Goal: Task Accomplishment & Management: Complete application form

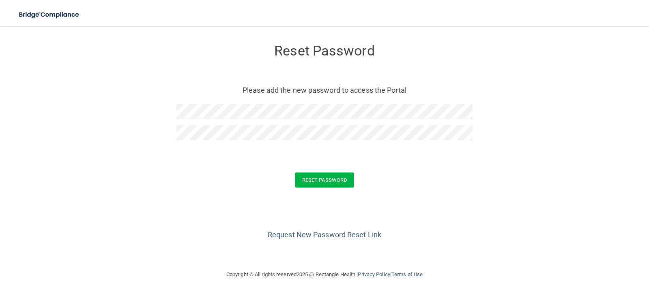
click at [555, 227] on div "Request New Password Reset Link" at bounding box center [324, 221] width 616 height 41
click at [345, 179] on button "Reset Password" at bounding box center [324, 180] width 58 height 15
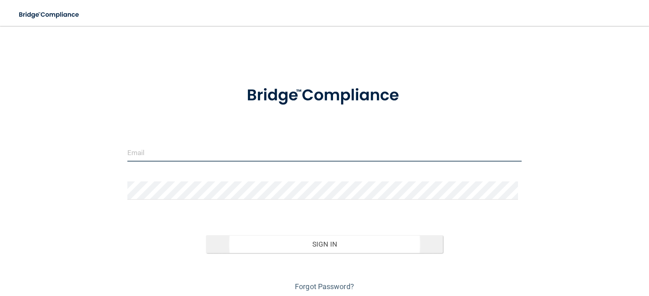
type input "[PERSON_NAME][EMAIL_ADDRESS][DOMAIN_NAME]"
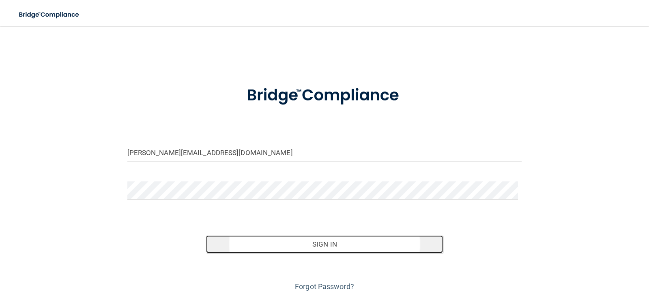
click at [332, 246] on button "Sign In" at bounding box center [324, 245] width 237 height 18
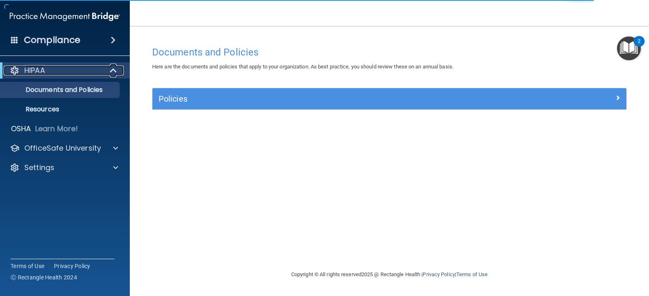
click at [38, 68] on p "HIPAA" at bounding box center [34, 71] width 21 height 10
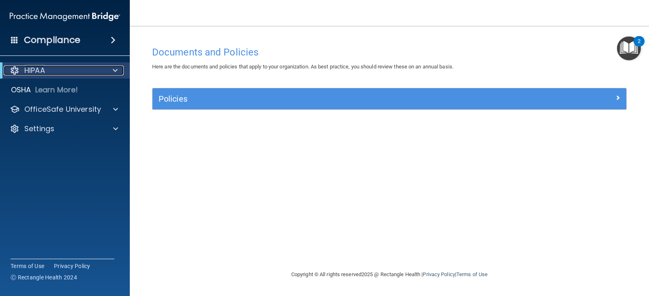
click at [114, 72] on span at bounding box center [115, 71] width 5 height 10
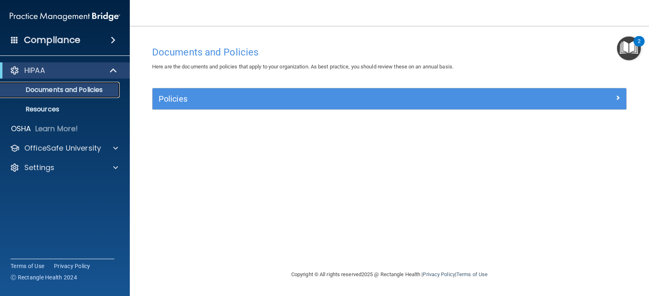
click at [60, 87] on p "Documents and Policies" at bounding box center [60, 90] width 111 height 8
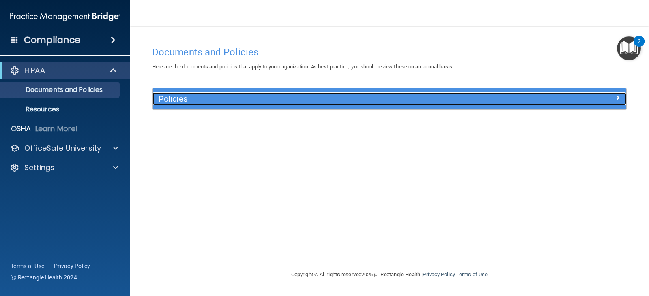
click at [188, 96] on h5 "Policies" at bounding box center [330, 98] width 343 height 9
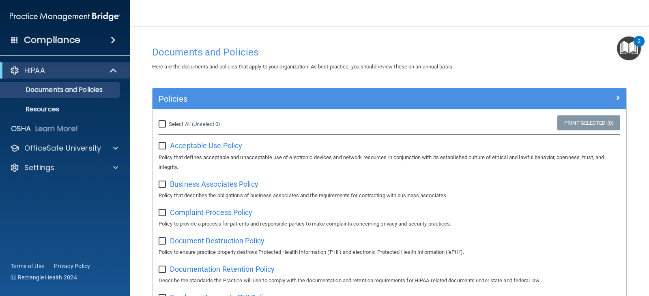
click at [629, 43] on img "Open Resource Center, 2 new notifications" at bounding box center [629, 48] width 24 height 24
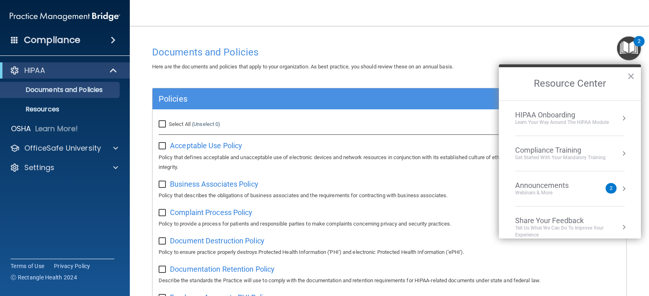
click at [372, 44] on div "Documents and Policies" at bounding box center [389, 52] width 486 height 20
click at [631, 77] on button "×" at bounding box center [631, 76] width 8 height 13
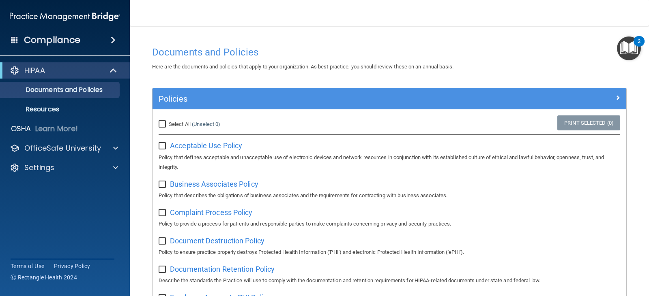
click at [112, 36] on span at bounding box center [113, 40] width 5 height 10
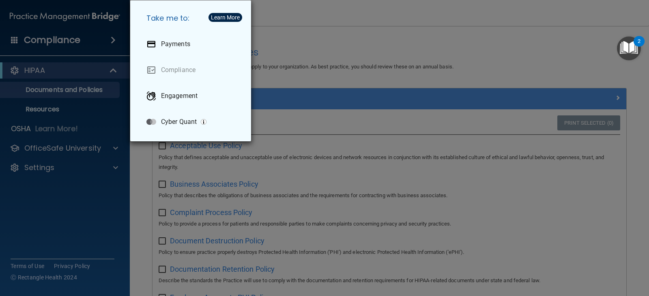
click at [112, 36] on div "Take me to: Payments Compliance Engagement Cyber Quant" at bounding box center [324, 148] width 649 height 296
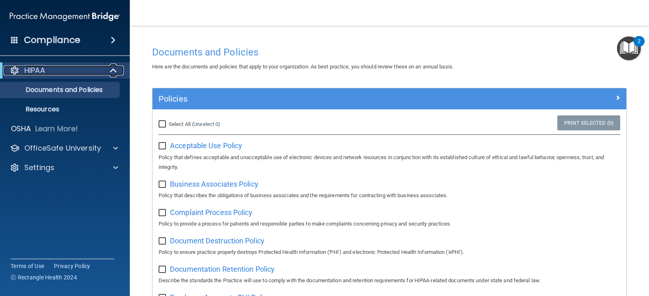
click at [33, 66] on p "HIPAA" at bounding box center [34, 71] width 21 height 10
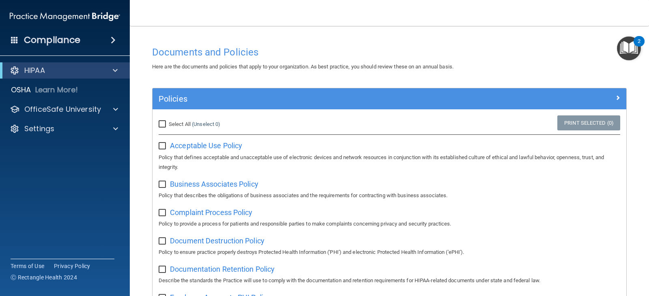
click at [629, 44] on img "Open Resource Center, 2 new notifications" at bounding box center [629, 48] width 24 height 24
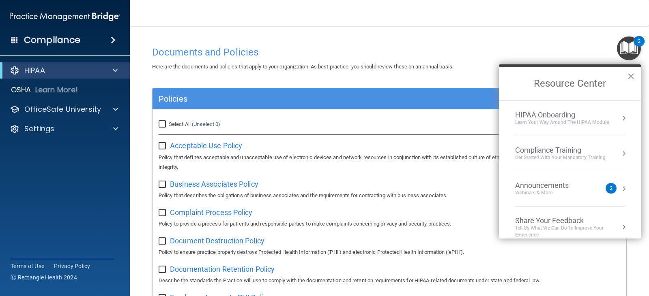
click at [543, 150] on div "Compliance Training" at bounding box center [560, 150] width 90 height 9
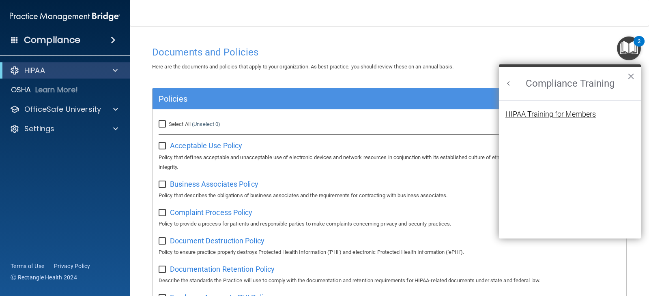
click at [543, 115] on div "HIPAA Training for Members" at bounding box center [550, 114] width 90 height 7
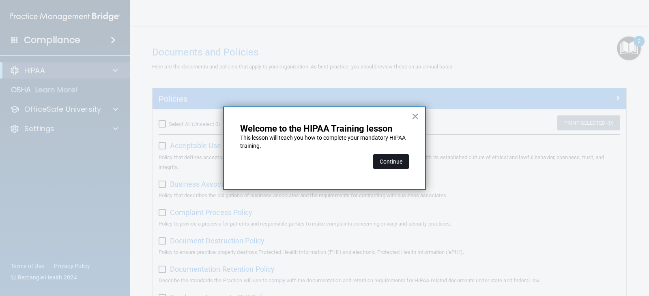
click at [395, 165] on button "Continue" at bounding box center [391, 161] width 36 height 15
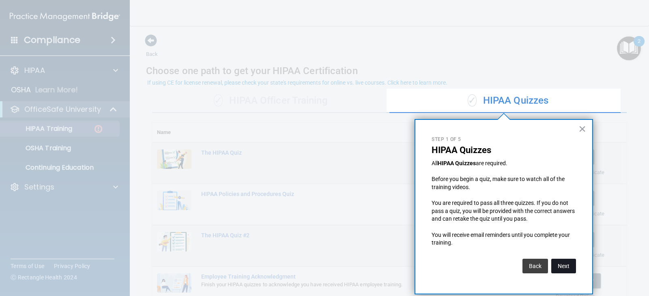
click at [562, 265] on button "Next" at bounding box center [563, 266] width 25 height 15
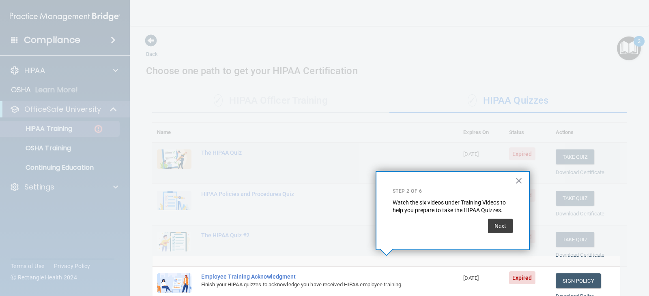
scroll to position [103, 0]
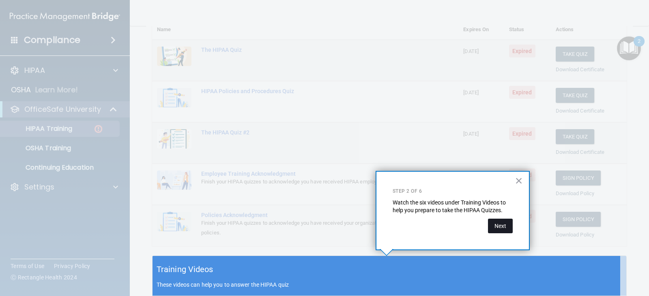
click at [494, 227] on button "Next" at bounding box center [500, 226] width 25 height 15
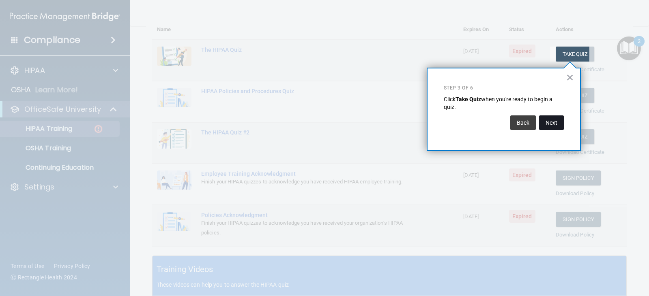
click at [553, 123] on button "Next" at bounding box center [551, 123] width 25 height 15
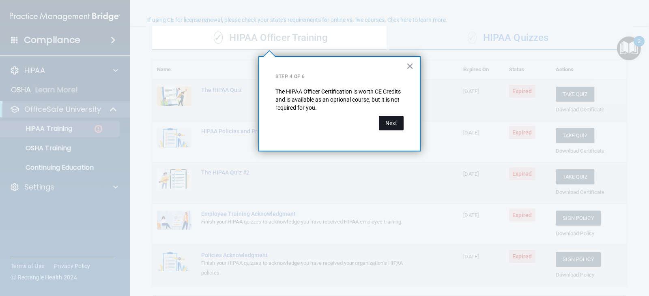
click at [392, 124] on button "Next" at bounding box center [391, 123] width 25 height 15
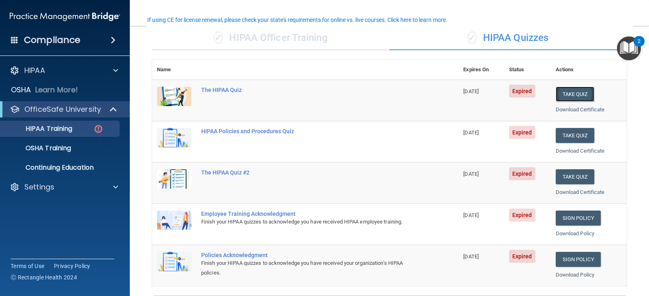
click at [569, 97] on button "Take Quiz" at bounding box center [574, 94] width 39 height 15
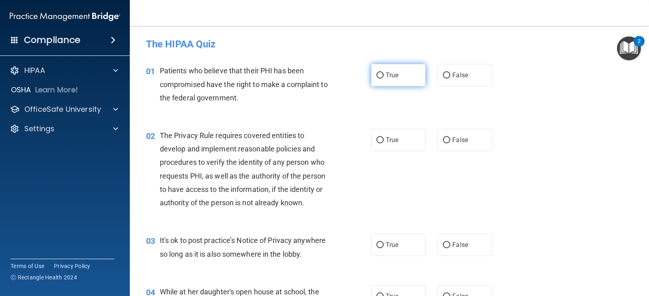
click at [379, 75] on input "True" at bounding box center [379, 76] width 7 height 6
radio input "true"
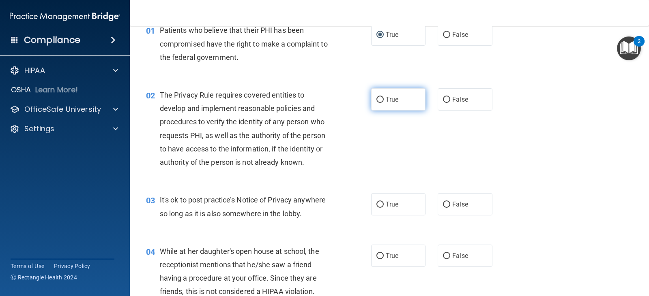
click at [379, 99] on input "True" at bounding box center [379, 100] width 7 height 6
radio input "true"
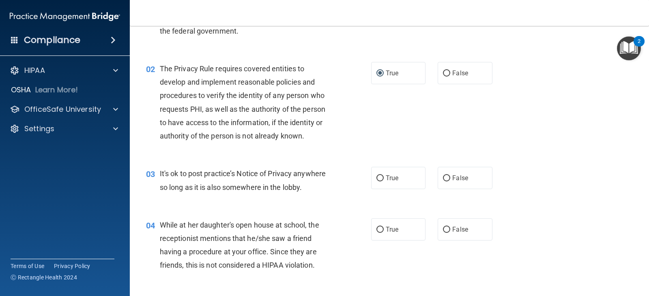
scroll to position [81, 0]
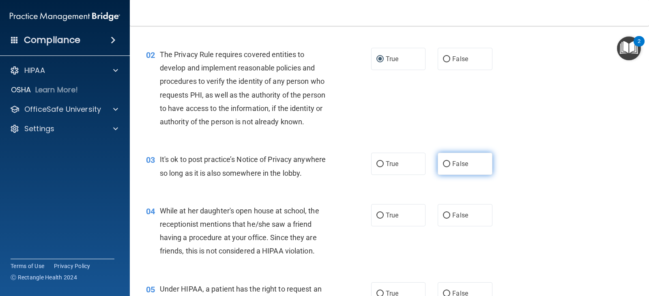
click at [443, 166] on input "False" at bounding box center [446, 164] width 7 height 6
radio input "true"
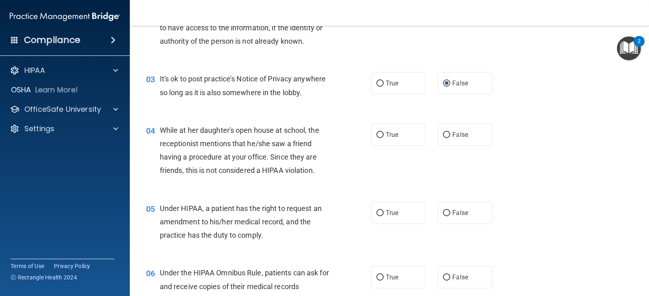
scroll to position [162, 0]
click at [446, 134] on input "False" at bounding box center [446, 135] width 7 height 6
radio input "true"
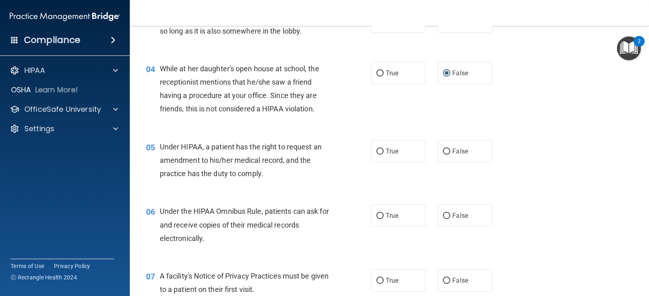
scroll to position [243, 0]
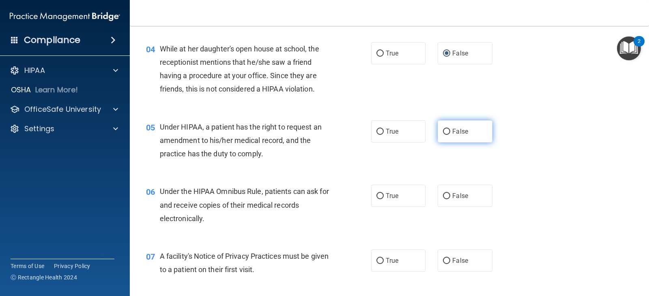
click at [444, 131] on input "False" at bounding box center [446, 132] width 7 height 6
radio input "true"
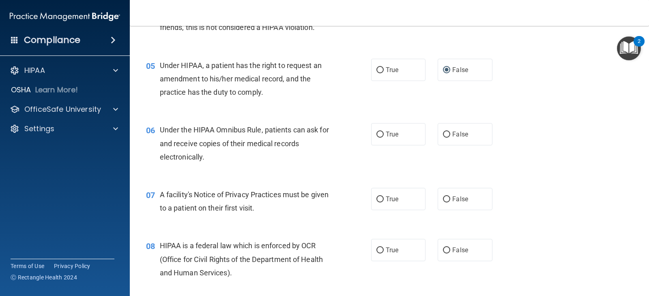
scroll to position [324, 0]
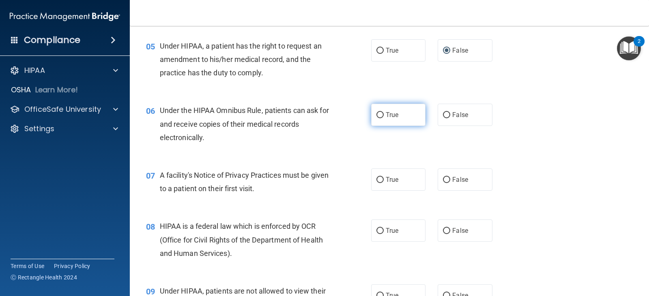
click at [378, 116] on input "True" at bounding box center [379, 115] width 7 height 6
radio input "true"
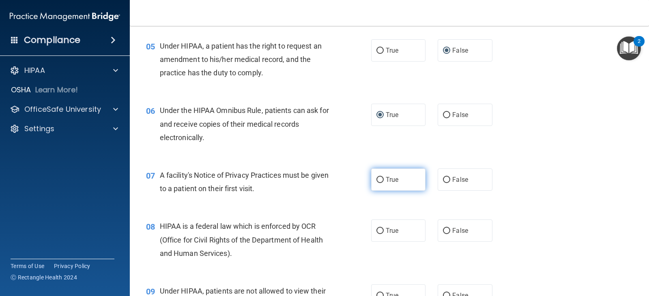
click at [376, 182] on input "True" at bounding box center [379, 180] width 7 height 6
radio input "true"
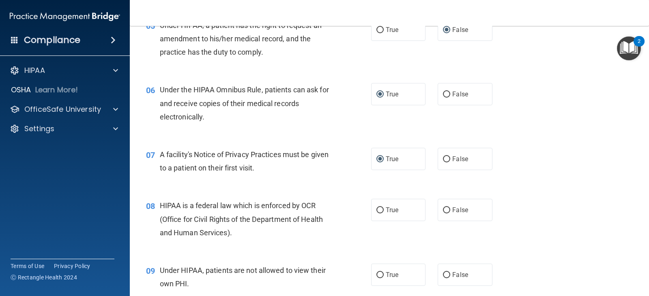
scroll to position [365, 0]
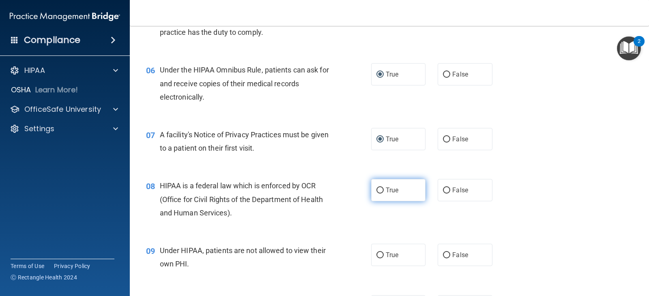
click at [376, 189] on input "True" at bounding box center [379, 191] width 7 height 6
radio input "true"
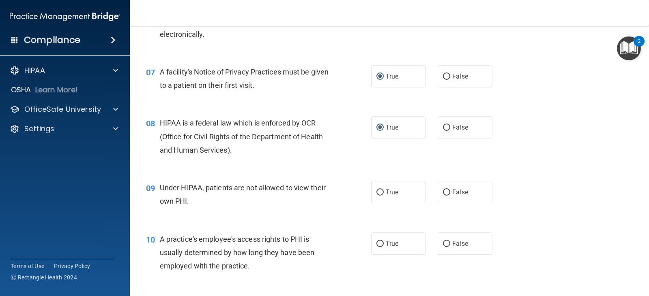
scroll to position [446, 0]
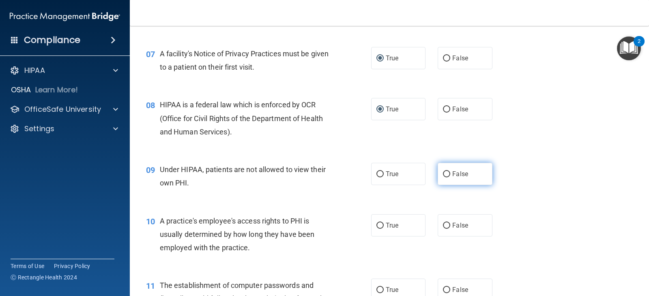
click at [444, 174] on input "False" at bounding box center [446, 174] width 7 height 6
radio input "true"
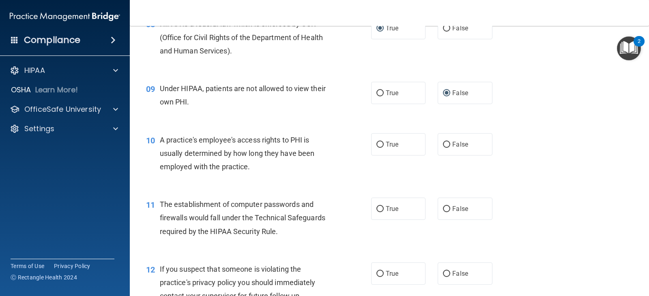
scroll to position [568, 0]
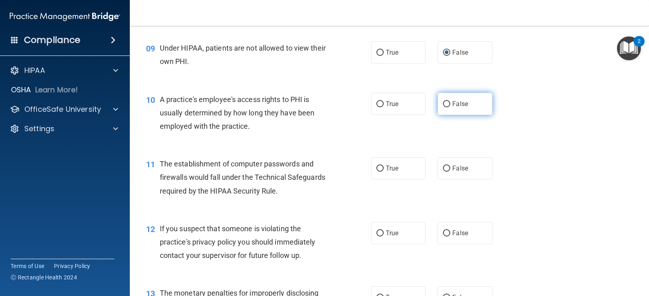
click at [443, 105] on input "False" at bounding box center [446, 104] width 7 height 6
radio input "true"
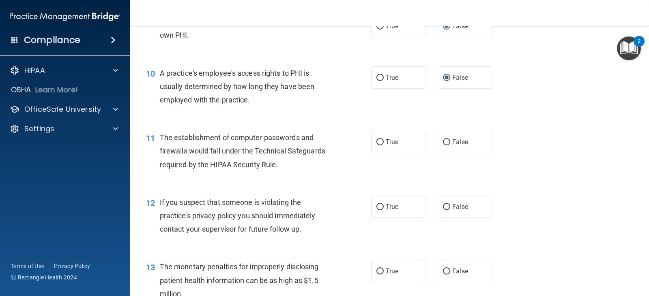
scroll to position [608, 0]
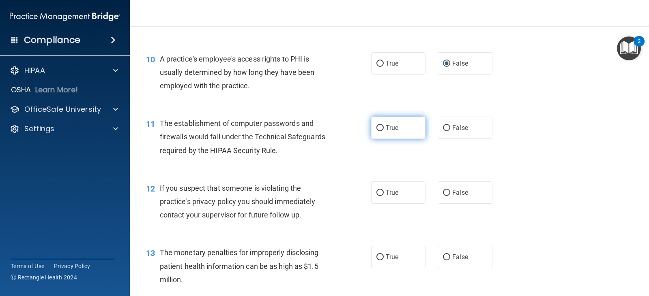
click at [377, 127] on input "True" at bounding box center [379, 128] width 7 height 6
radio input "true"
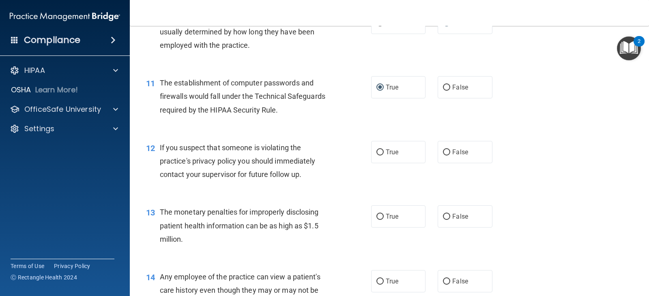
scroll to position [689, 0]
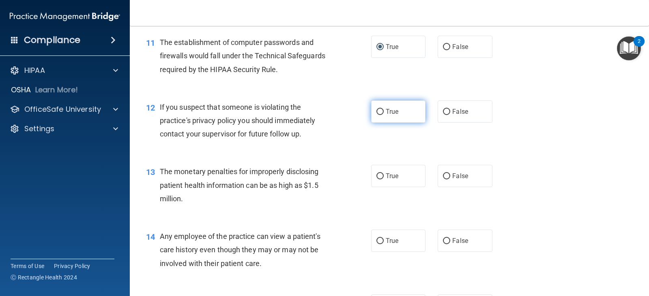
click at [381, 116] on label "True" at bounding box center [398, 112] width 54 height 22
click at [381, 115] on input "True" at bounding box center [379, 112] width 7 height 6
radio input "true"
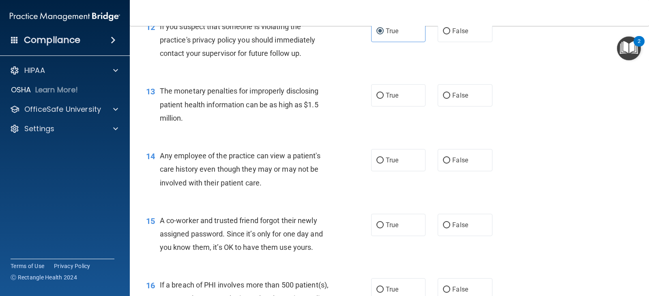
scroll to position [770, 0]
click at [377, 157] on input "True" at bounding box center [379, 160] width 7 height 6
radio input "true"
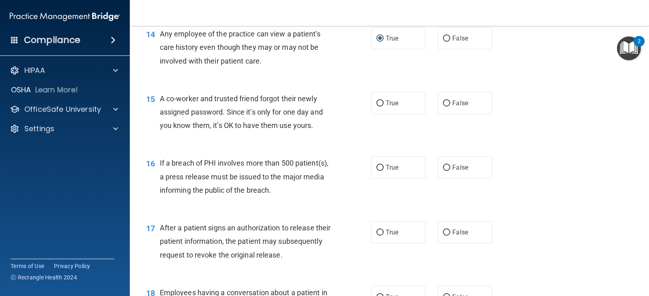
scroll to position [851, 0]
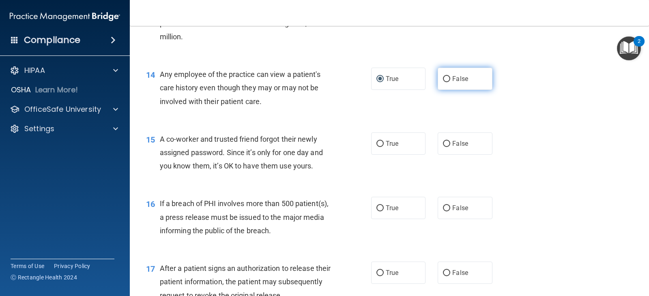
click at [444, 76] on input "False" at bounding box center [446, 79] width 7 height 6
radio input "true"
radio input "false"
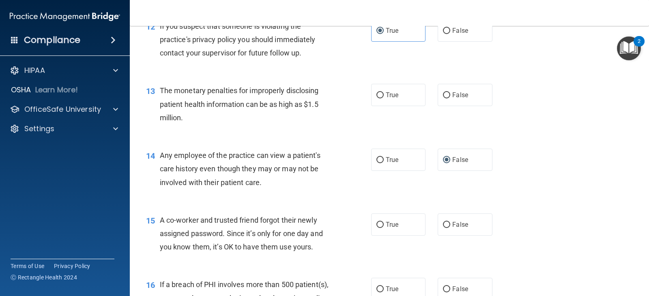
scroll to position [730, 0]
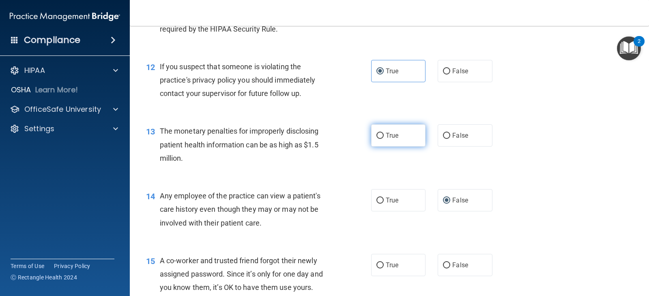
click at [377, 136] on input "True" at bounding box center [379, 136] width 7 height 6
radio input "true"
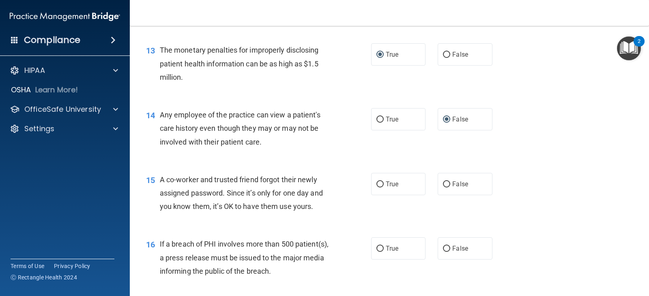
scroll to position [851, 0]
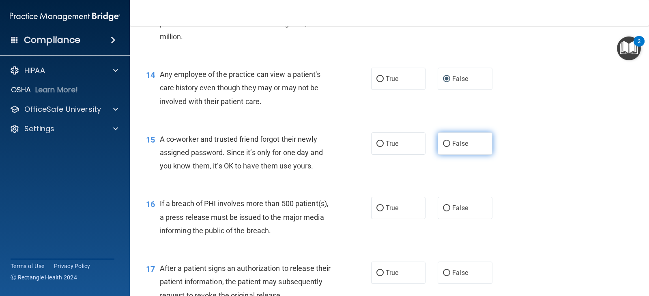
click at [443, 145] on input "False" at bounding box center [446, 144] width 7 height 6
radio input "true"
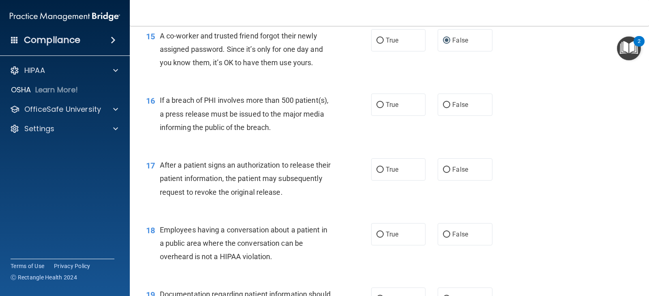
scroll to position [973, 0]
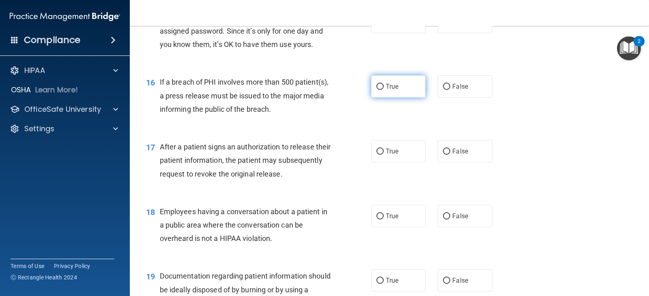
click at [378, 91] on label "True" at bounding box center [398, 86] width 54 height 22
click at [378, 90] on input "True" at bounding box center [379, 87] width 7 height 6
radio input "true"
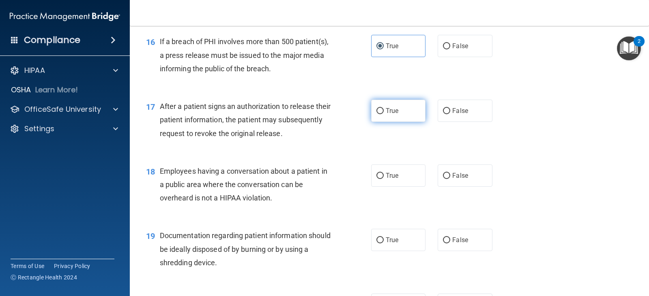
click at [377, 109] on input "True" at bounding box center [379, 111] width 7 height 6
radio input "true"
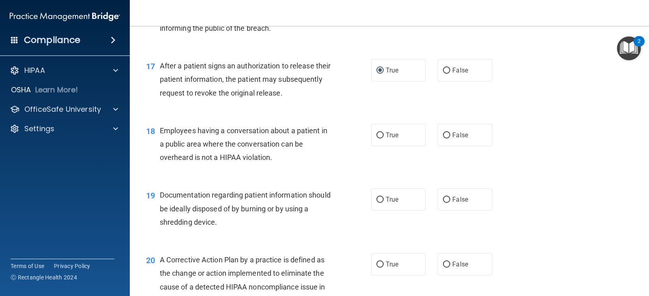
scroll to position [1095, 0]
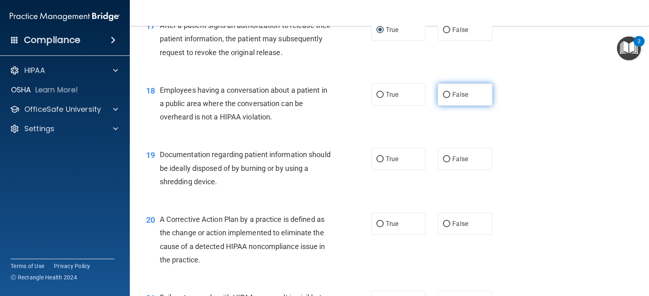
click at [443, 94] on input "False" at bounding box center [446, 95] width 7 height 6
radio input "true"
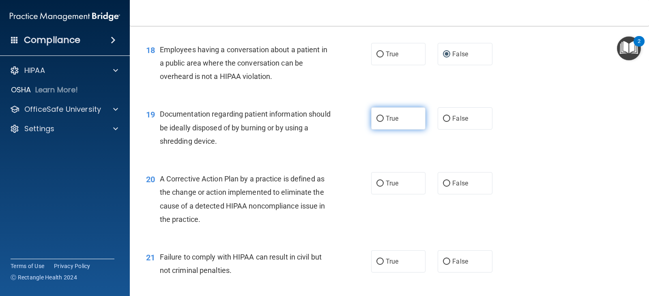
click at [379, 120] on input "True" at bounding box center [379, 119] width 7 height 6
radio input "true"
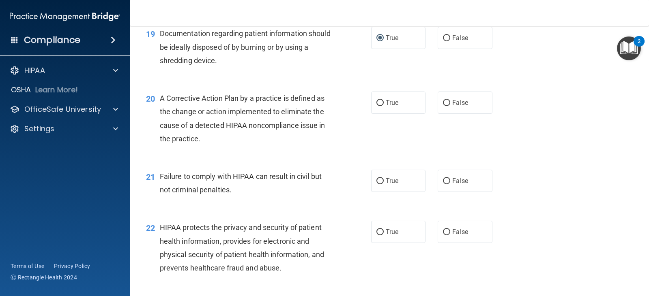
scroll to position [1216, 0]
click at [378, 100] on input "True" at bounding box center [379, 103] width 7 height 6
radio input "true"
click at [443, 181] on input "False" at bounding box center [446, 181] width 7 height 6
radio input "true"
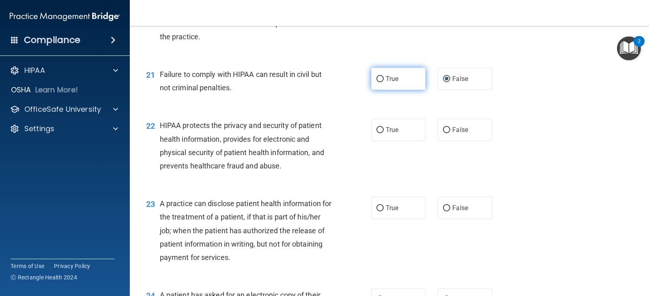
scroll to position [1338, 0]
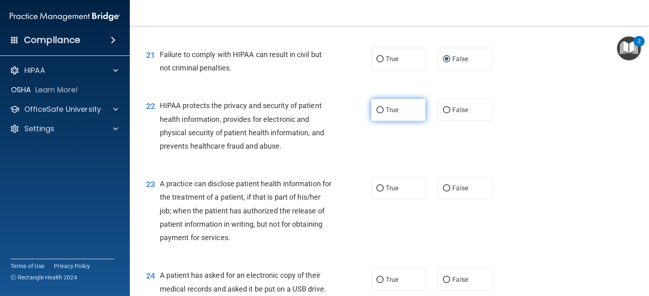
click at [376, 110] on input "True" at bounding box center [379, 110] width 7 height 6
radio input "true"
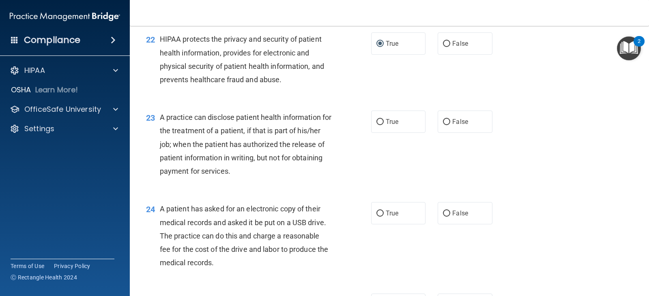
scroll to position [1419, 0]
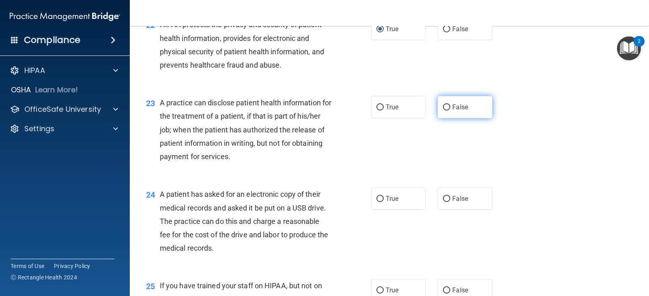
click at [443, 108] on input "False" at bounding box center [446, 108] width 7 height 6
radio input "true"
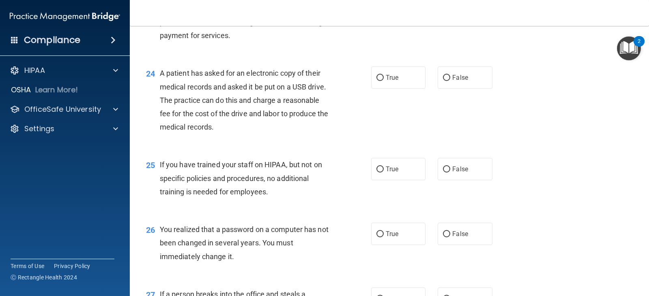
scroll to position [1541, 0]
click at [379, 80] on input "True" at bounding box center [379, 78] width 7 height 6
radio input "true"
click at [445, 168] on input "False" at bounding box center [446, 169] width 7 height 6
radio input "true"
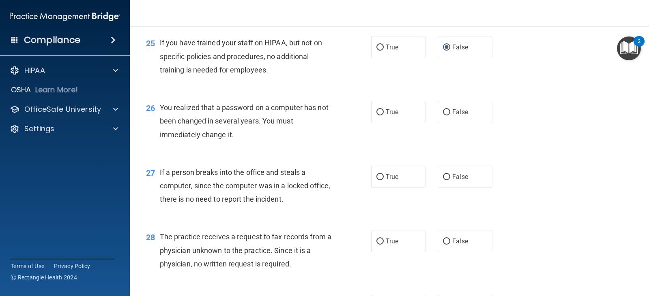
scroll to position [1703, 0]
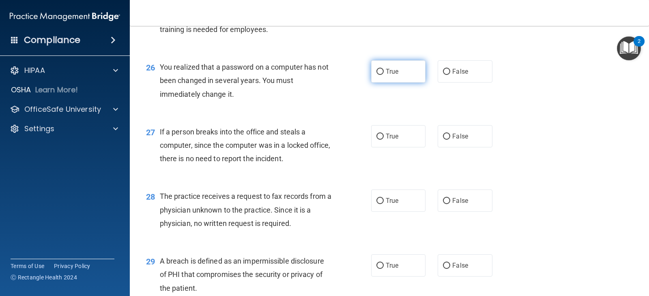
click at [376, 71] on input "True" at bounding box center [379, 72] width 7 height 6
radio input "true"
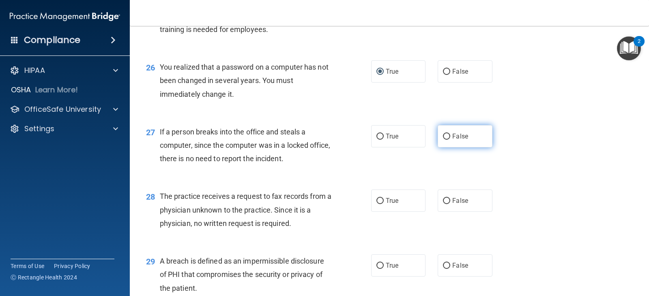
click at [446, 135] on input "False" at bounding box center [446, 137] width 7 height 6
radio input "true"
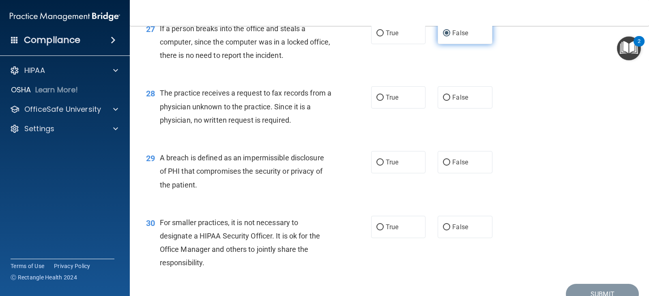
scroll to position [1824, 0]
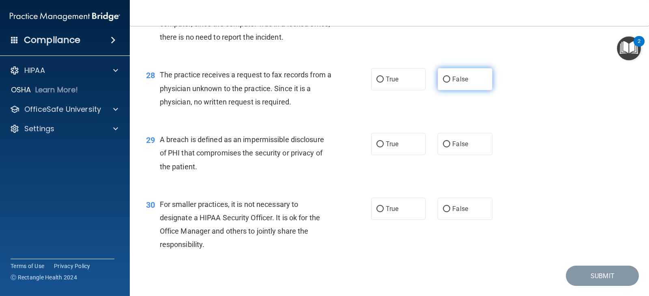
click at [443, 80] on input "False" at bounding box center [446, 80] width 7 height 6
radio input "true"
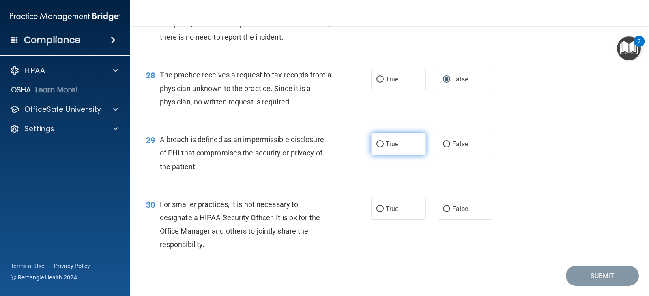
click at [374, 141] on label "True" at bounding box center [398, 144] width 54 height 22
click at [376, 141] on input "True" at bounding box center [379, 144] width 7 height 6
radio input "true"
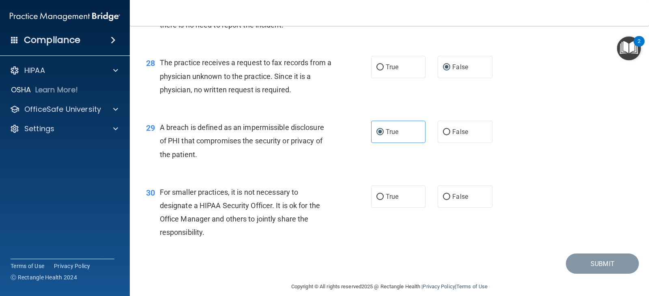
scroll to position [1847, 0]
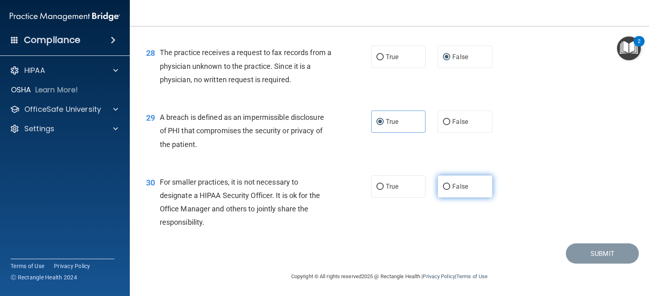
click at [443, 186] on input "False" at bounding box center [446, 187] width 7 height 6
radio input "true"
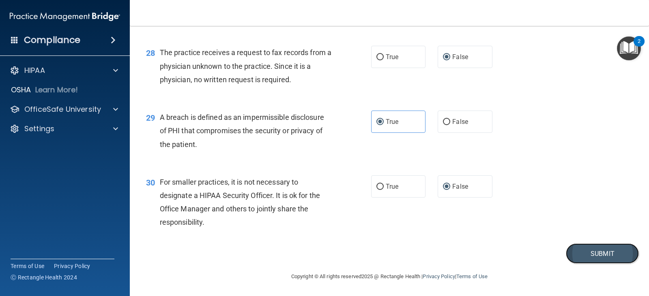
click at [586, 255] on button "Submit" at bounding box center [602, 254] width 73 height 21
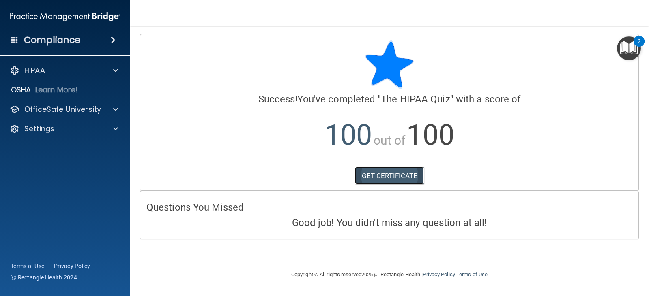
click at [378, 174] on link "GET CERTIFICATE" at bounding box center [389, 176] width 69 height 18
click at [113, 41] on span at bounding box center [113, 40] width 5 height 10
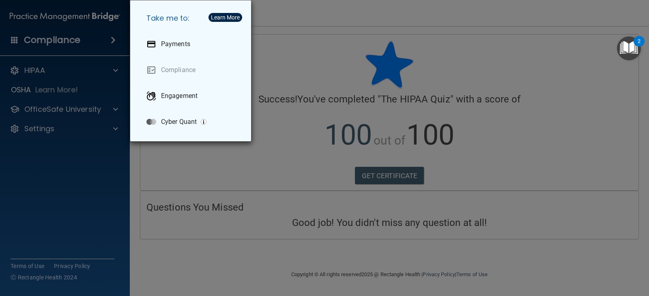
click at [113, 41] on div "Take me to: Payments Compliance Engagement Cyber Quant" at bounding box center [324, 148] width 649 height 296
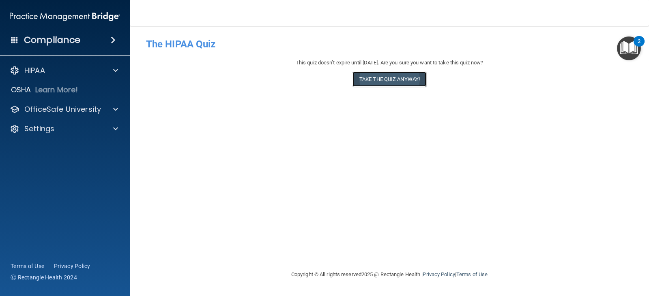
click at [373, 80] on button "Take the quiz anyway!" at bounding box center [389, 79] width 74 height 15
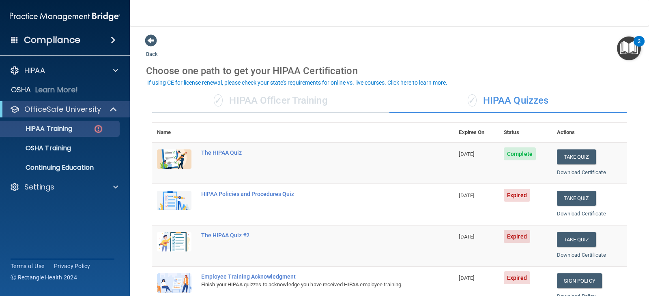
scroll to position [41, 0]
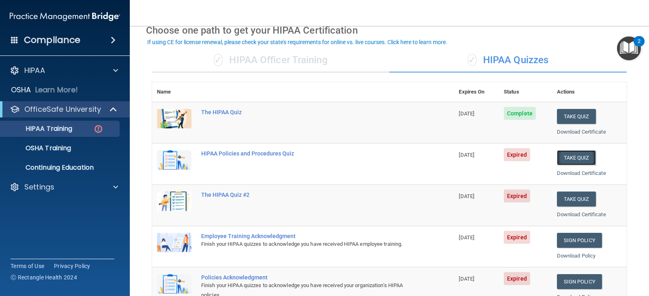
click at [574, 154] on button "Take Quiz" at bounding box center [576, 157] width 39 height 15
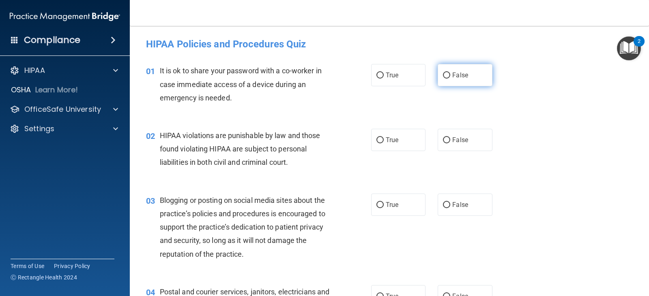
click at [446, 78] on input "False" at bounding box center [446, 76] width 7 height 6
radio input "true"
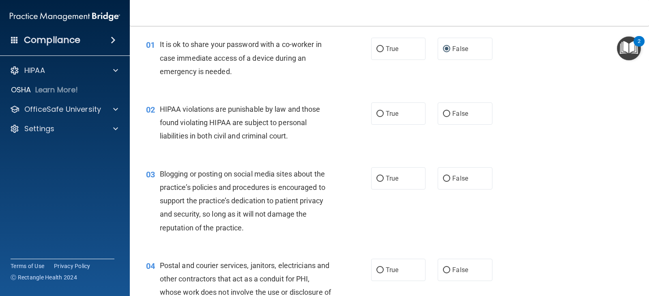
scroll to position [41, 0]
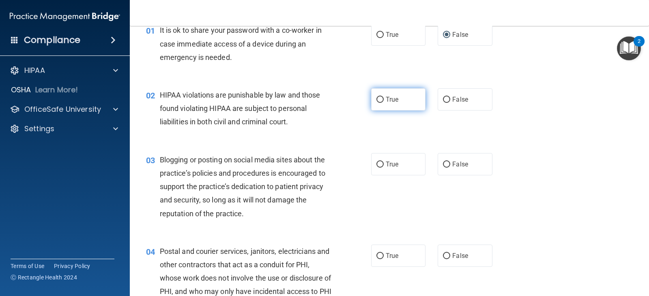
click at [376, 97] on input "True" at bounding box center [379, 100] width 7 height 6
radio input "true"
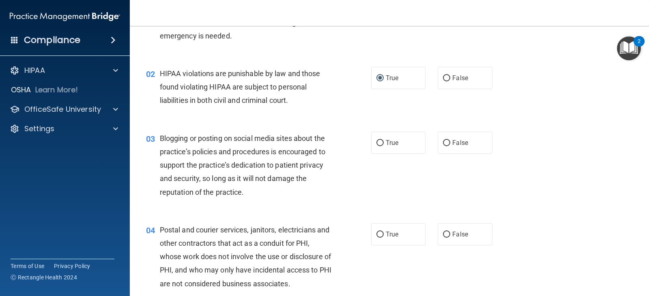
scroll to position [81, 0]
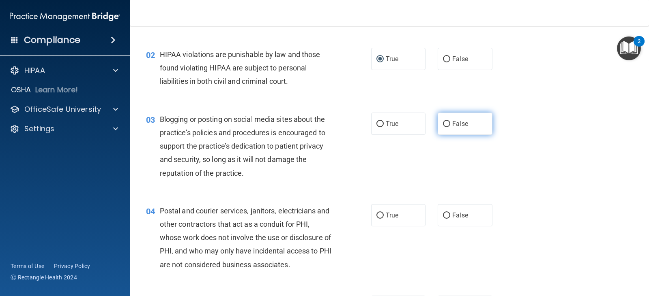
click at [444, 122] on input "False" at bounding box center [446, 124] width 7 height 6
radio input "true"
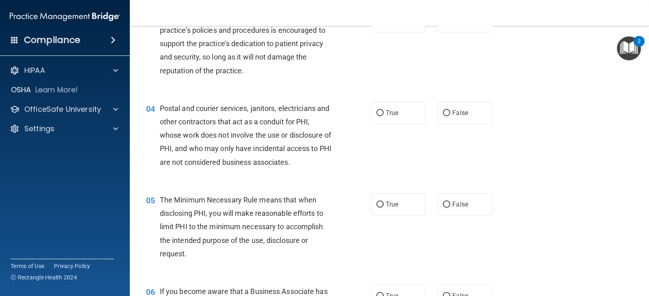
scroll to position [203, 0]
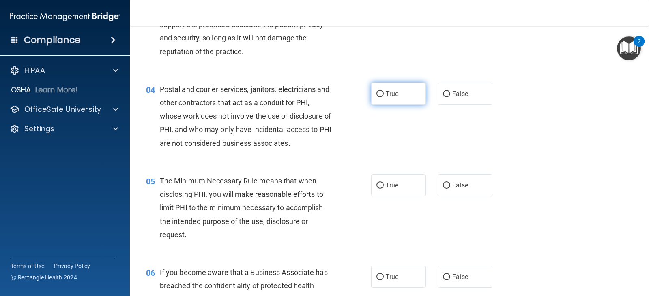
click at [378, 94] on input "True" at bounding box center [379, 94] width 7 height 6
radio input "true"
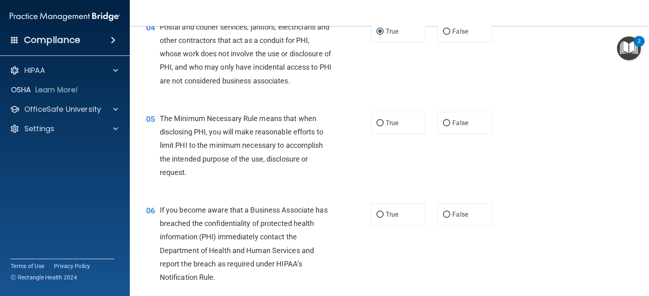
scroll to position [284, 0]
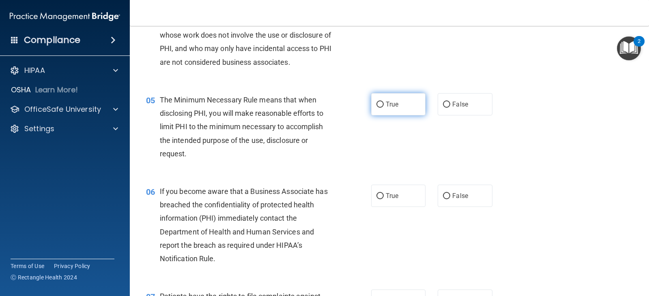
click at [381, 106] on label "True" at bounding box center [398, 104] width 54 height 22
click at [381, 106] on input "True" at bounding box center [379, 105] width 7 height 6
radio input "true"
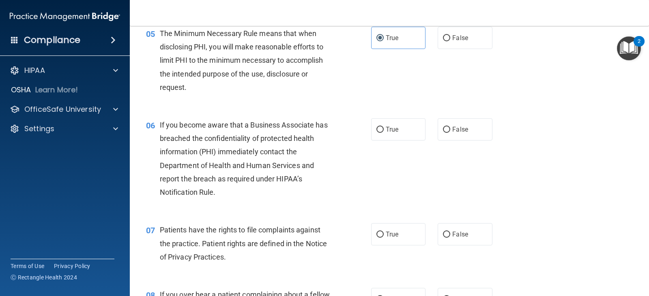
scroll to position [365, 0]
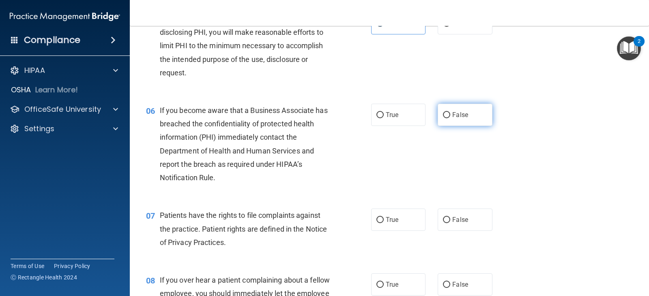
click at [444, 114] on input "False" at bounding box center [446, 115] width 7 height 6
radio input "true"
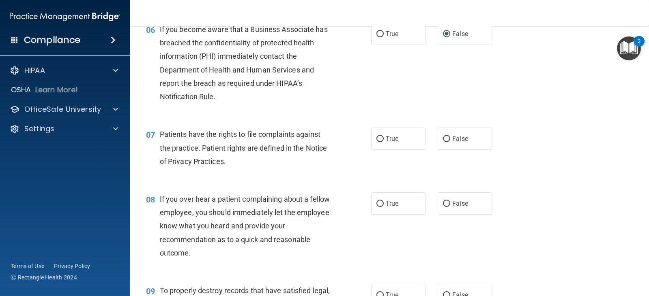
scroll to position [486, 0]
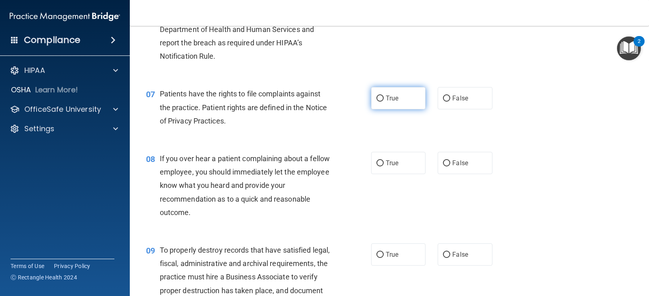
click at [381, 103] on label "True" at bounding box center [398, 98] width 54 height 22
click at [381, 102] on input "True" at bounding box center [379, 99] width 7 height 6
radio input "true"
click at [444, 167] on label "False" at bounding box center [464, 163] width 54 height 22
click at [444, 167] on input "False" at bounding box center [446, 164] width 7 height 6
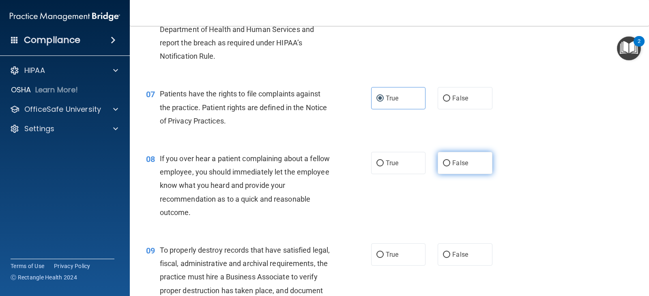
radio input "true"
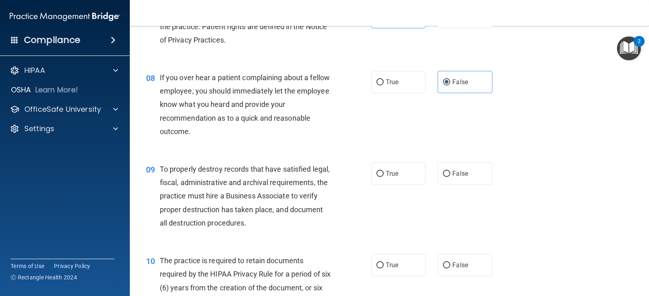
scroll to position [608, 0]
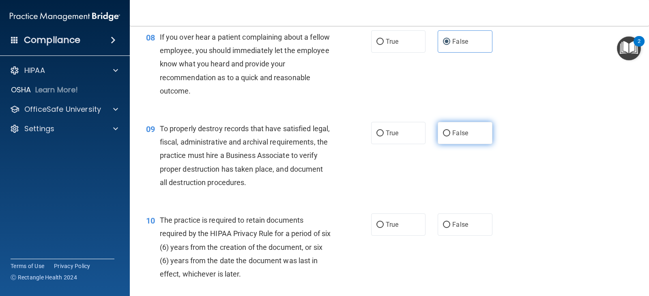
click at [443, 133] on input "False" at bounding box center [446, 134] width 7 height 6
radio input "true"
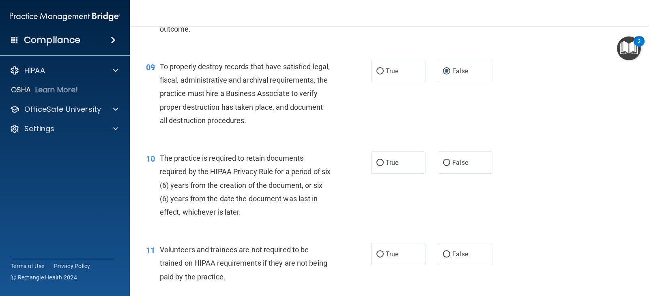
scroll to position [689, 0]
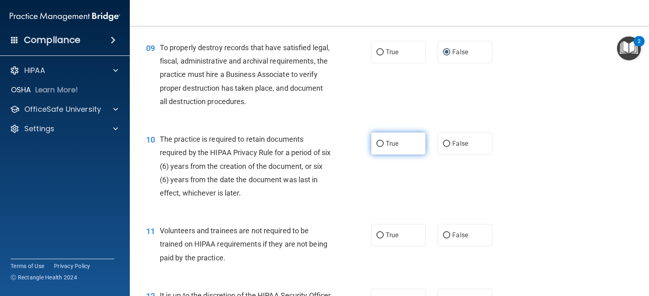
click at [379, 143] on input "True" at bounding box center [379, 144] width 7 height 6
radio input "true"
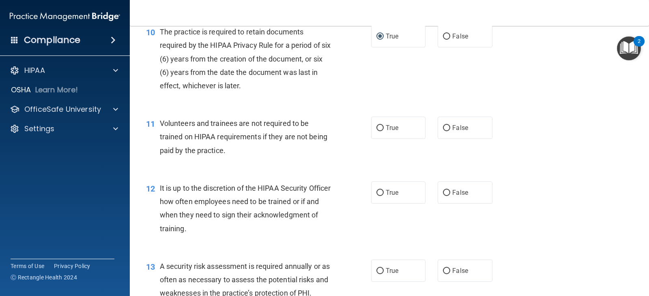
scroll to position [811, 0]
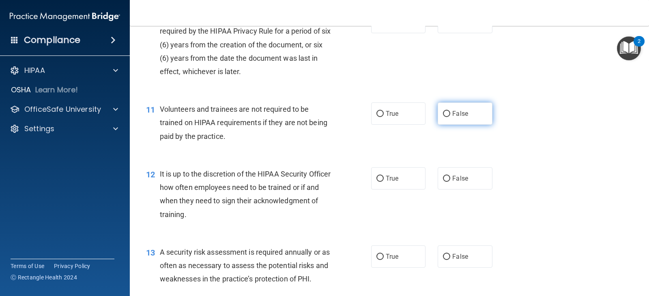
click at [443, 116] on input "False" at bounding box center [446, 114] width 7 height 6
radio input "true"
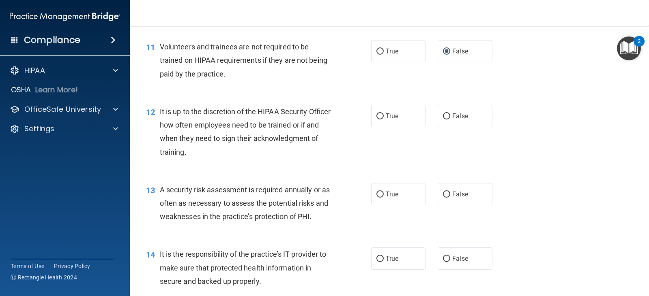
scroll to position [892, 0]
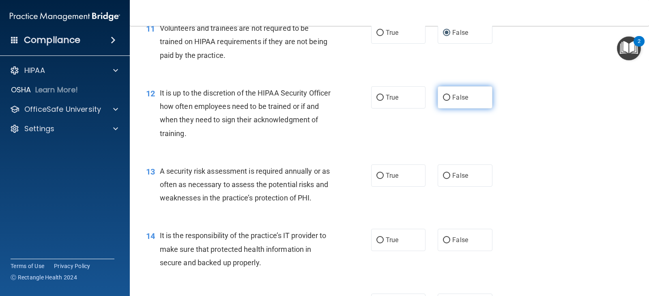
click at [443, 98] on input "False" at bounding box center [446, 98] width 7 height 6
radio input "true"
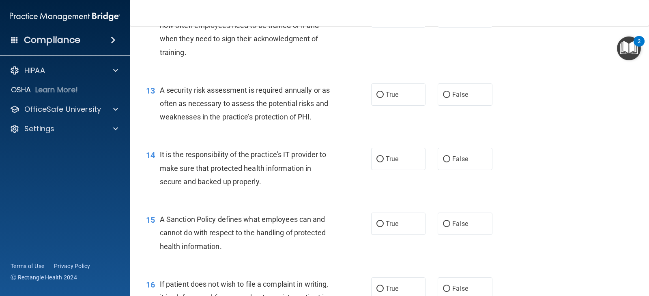
scroll to position [1014, 0]
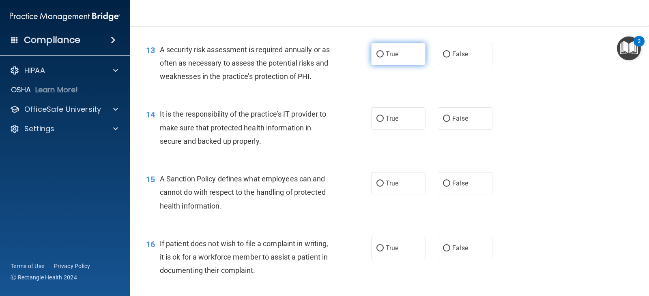
click at [377, 54] on input "True" at bounding box center [379, 54] width 7 height 6
radio input "true"
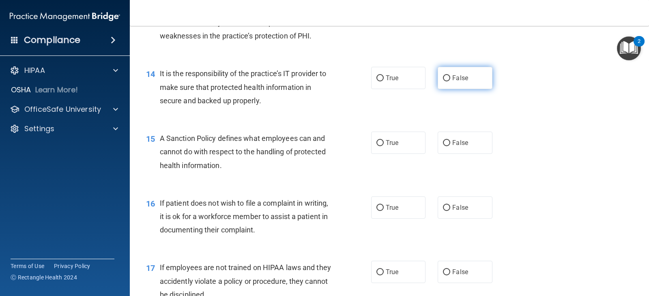
click at [444, 78] on input "False" at bounding box center [446, 78] width 7 height 6
radio input "true"
click at [443, 144] on input "False" at bounding box center [446, 143] width 7 height 6
radio input "true"
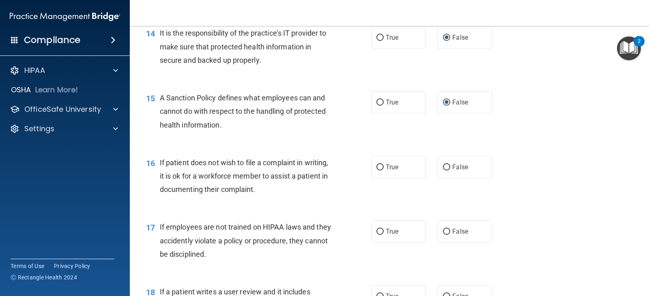
scroll to position [1135, 0]
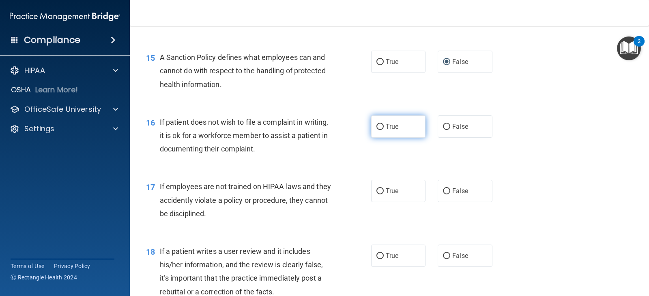
click at [379, 125] on input "True" at bounding box center [379, 127] width 7 height 6
radio input "true"
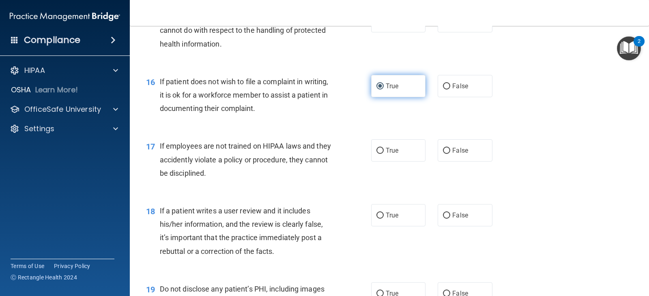
scroll to position [1216, 0]
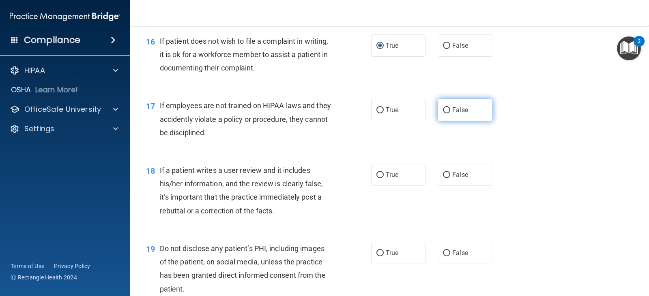
click at [448, 110] on label "False" at bounding box center [464, 110] width 54 height 22
click at [448, 110] on input "False" at bounding box center [446, 110] width 7 height 6
radio input "true"
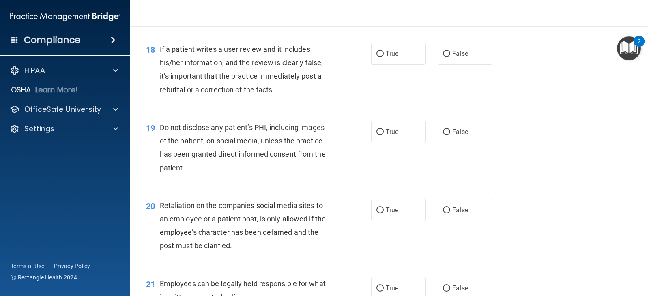
scroll to position [1338, 0]
click at [443, 53] on input "False" at bounding box center [446, 54] width 7 height 6
radio input "true"
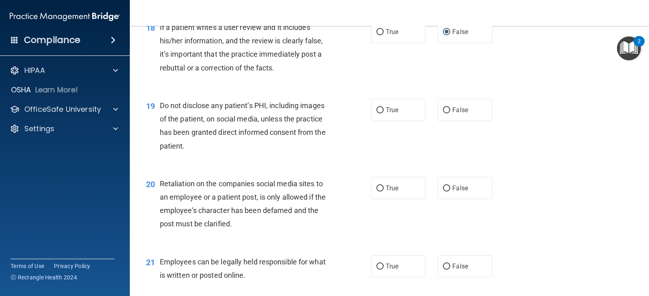
scroll to position [1378, 0]
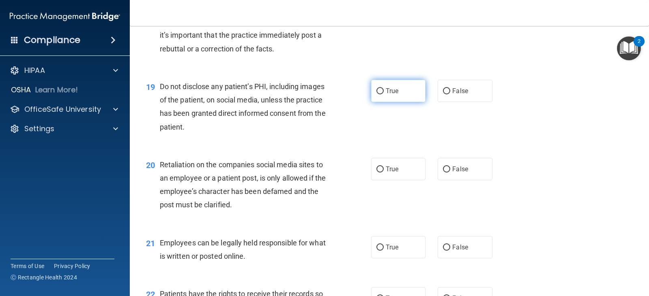
click at [381, 90] on label "True" at bounding box center [398, 91] width 54 height 22
click at [381, 90] on input "True" at bounding box center [379, 91] width 7 height 6
radio input "true"
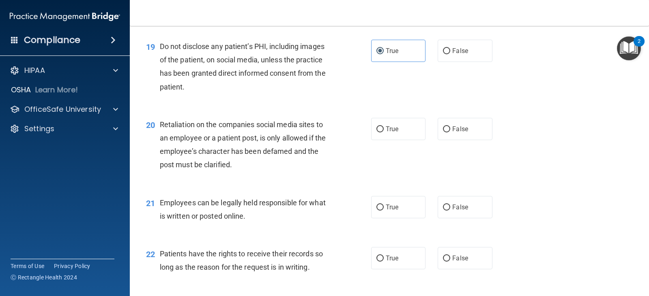
scroll to position [1419, 0]
click at [445, 129] on input "False" at bounding box center [446, 129] width 7 height 6
radio input "true"
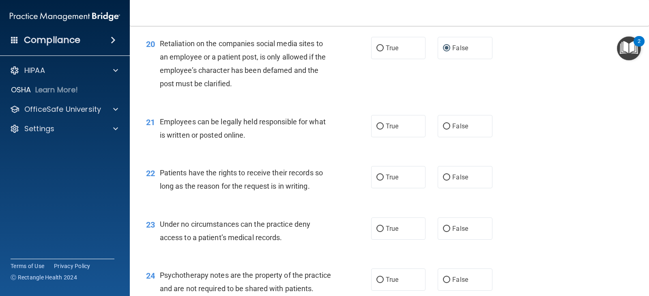
scroll to position [1500, 0]
click at [379, 128] on input "True" at bounding box center [379, 126] width 7 height 6
radio input "true"
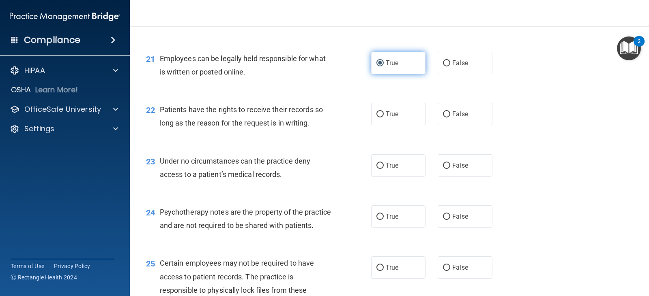
scroll to position [1581, 0]
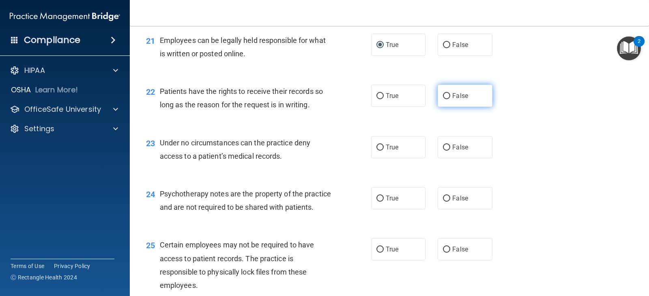
click at [446, 94] on input "False" at bounding box center [446, 96] width 7 height 6
radio input "true"
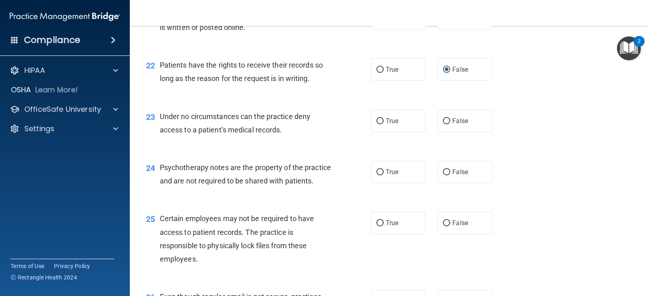
scroll to position [1622, 0]
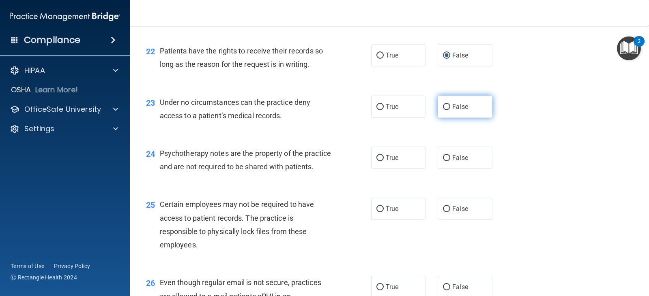
click at [444, 105] on input "False" at bounding box center [446, 107] width 7 height 6
radio input "true"
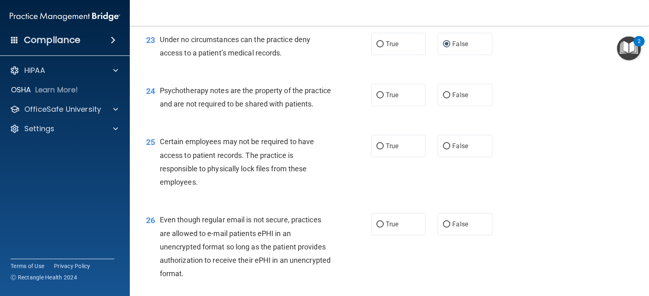
scroll to position [1703, 0]
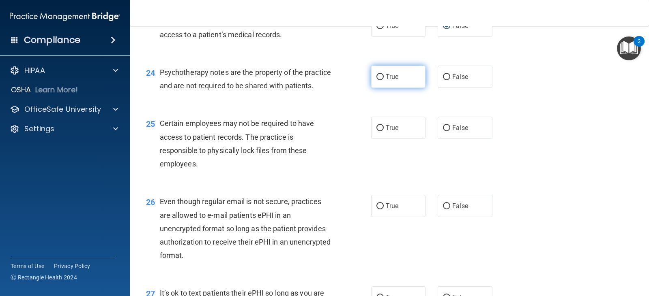
click at [378, 77] on input "True" at bounding box center [379, 77] width 7 height 6
radio input "true"
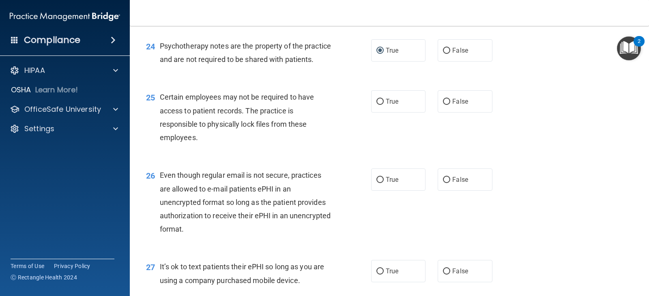
scroll to position [1743, 0]
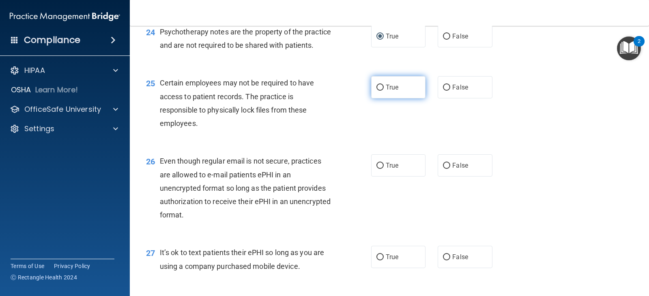
click at [377, 99] on label "True" at bounding box center [398, 87] width 54 height 22
click at [377, 91] on input "True" at bounding box center [379, 88] width 7 height 6
radio input "true"
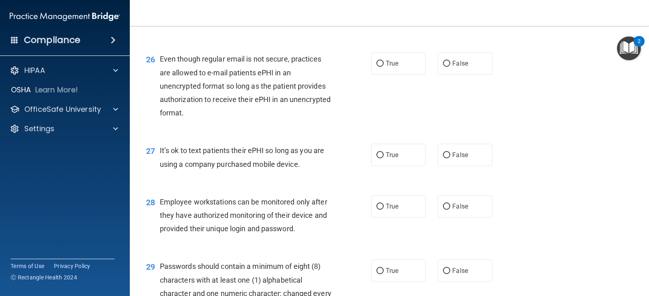
scroll to position [1865, 0]
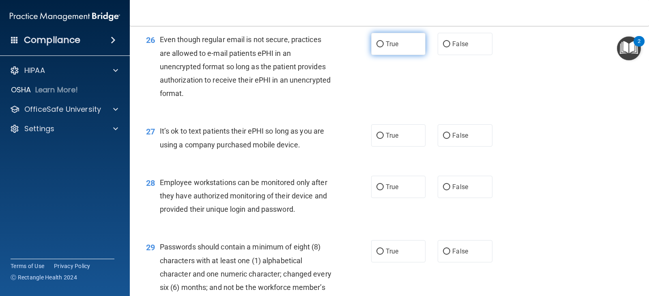
click at [378, 47] on input "True" at bounding box center [379, 44] width 7 height 6
radio input "true"
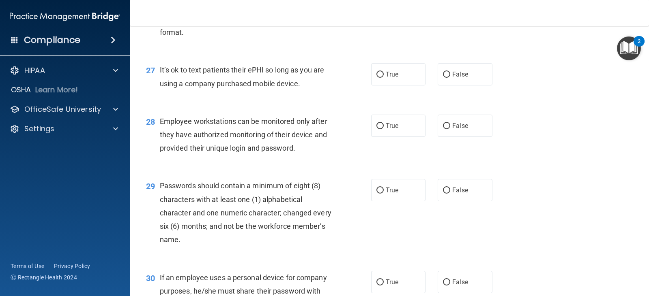
scroll to position [1946, 0]
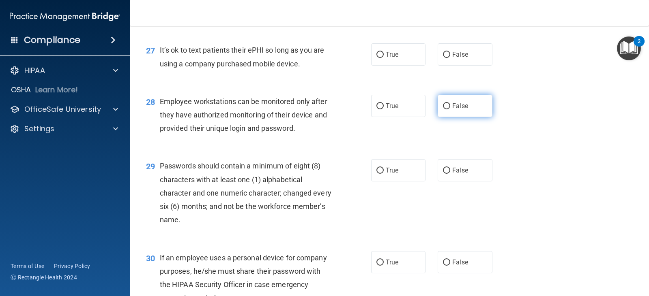
click at [445, 109] on input "False" at bounding box center [446, 106] width 7 height 6
radio input "true"
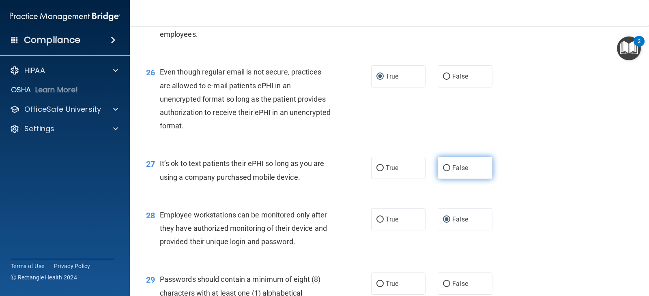
scroll to position [1873, 0]
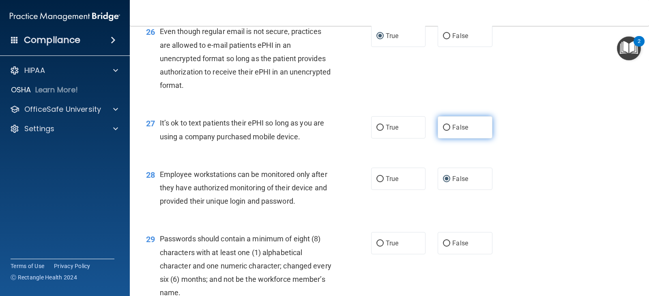
click at [444, 131] on input "False" at bounding box center [446, 128] width 7 height 6
radio input "true"
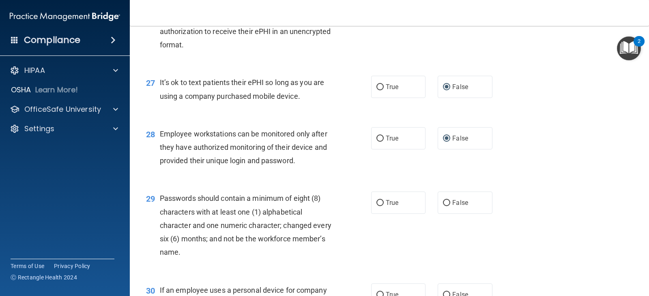
scroll to position [1954, 0]
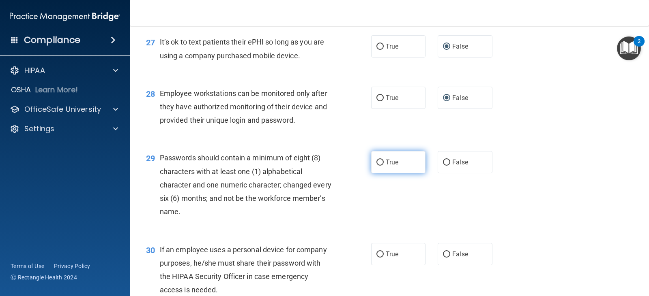
click at [377, 166] on input "True" at bounding box center [379, 163] width 7 height 6
radio input "true"
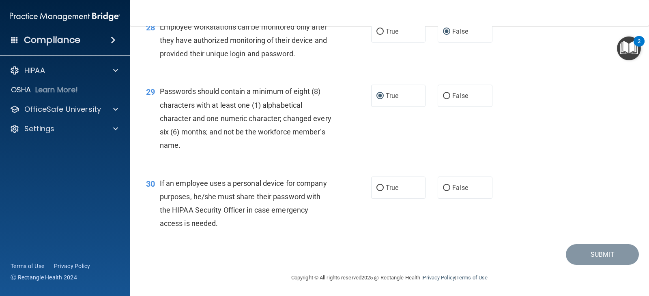
scroll to position [2035, 0]
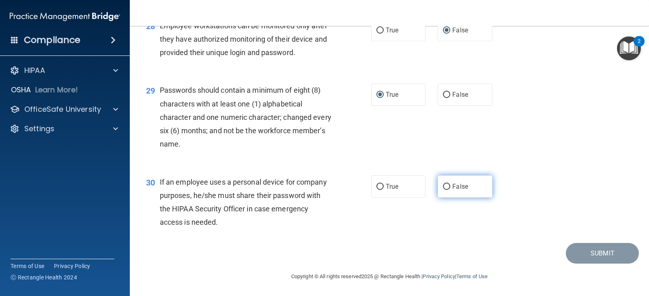
click at [443, 189] on input "False" at bounding box center [446, 187] width 7 height 6
radio input "true"
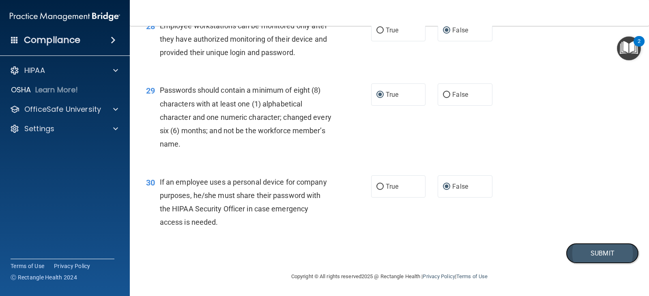
click at [590, 249] on button "Submit" at bounding box center [602, 253] width 73 height 21
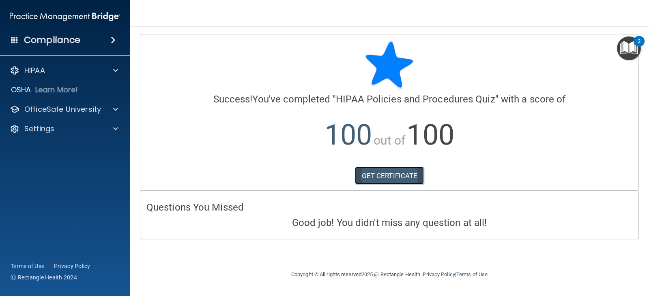
click at [394, 177] on link "GET CERTIFICATE" at bounding box center [389, 176] width 69 height 18
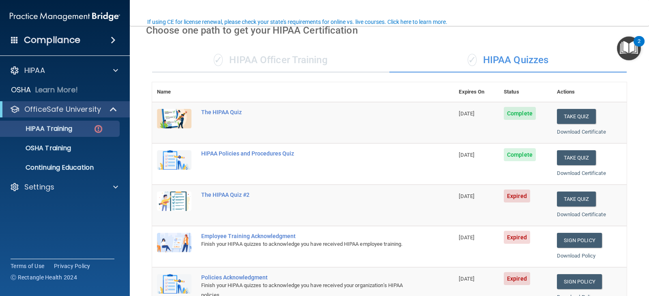
scroll to position [81, 0]
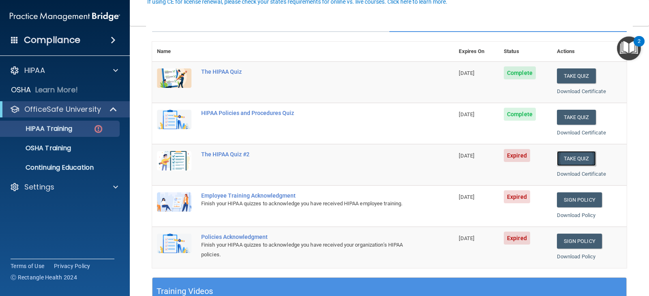
click at [574, 154] on button "Take Quiz" at bounding box center [576, 158] width 39 height 15
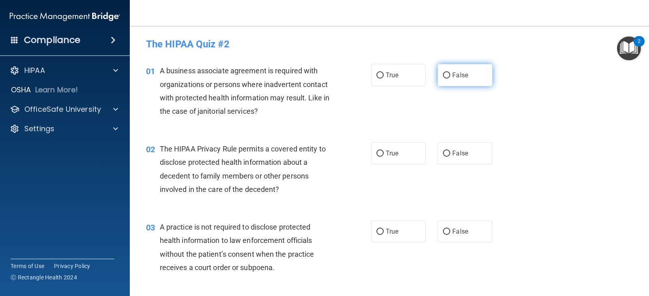
click at [445, 75] on input "False" at bounding box center [446, 76] width 7 height 6
radio input "true"
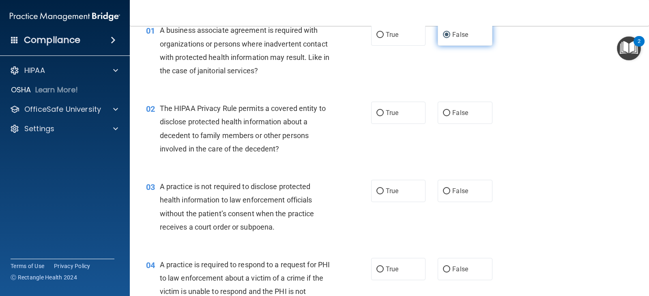
scroll to position [81, 0]
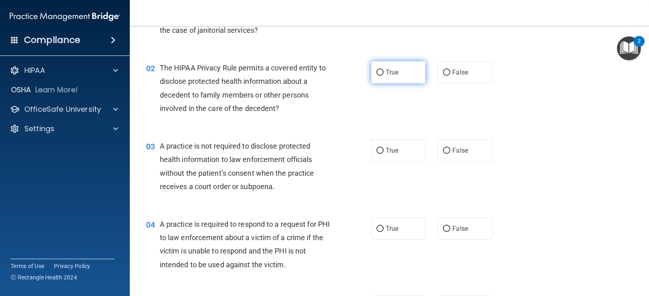
click at [378, 73] on input "True" at bounding box center [379, 73] width 7 height 6
radio input "true"
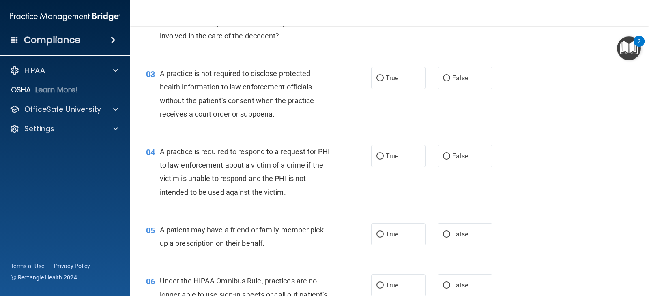
scroll to position [162, 0]
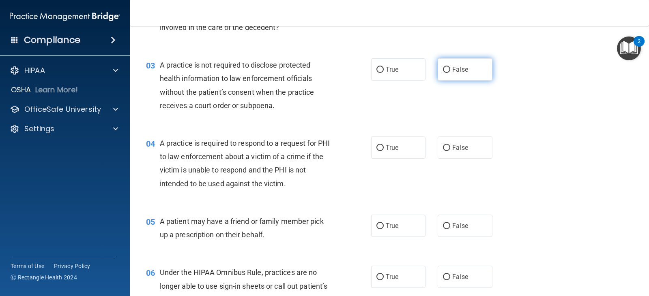
click at [452, 70] on span "False" at bounding box center [460, 70] width 16 height 8
click at [450, 70] on input "False" at bounding box center [446, 70] width 7 height 6
radio input "true"
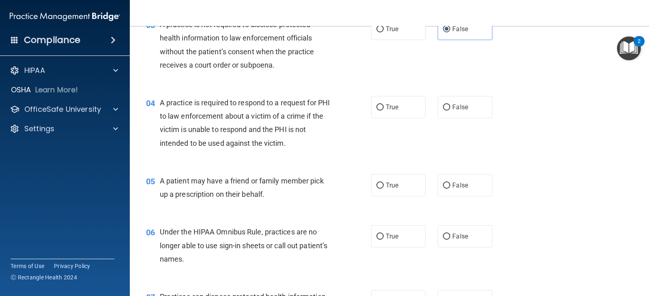
scroll to position [243, 0]
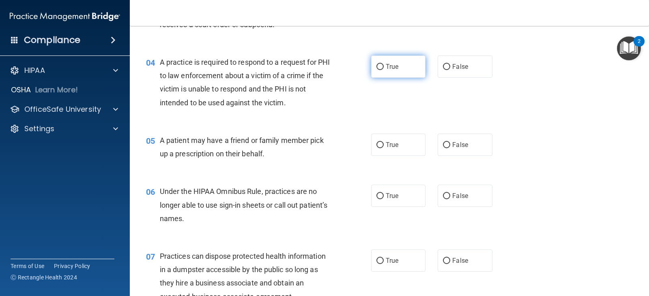
click at [377, 71] on label "True" at bounding box center [398, 67] width 54 height 22
click at [377, 70] on input "True" at bounding box center [379, 67] width 7 height 6
radio input "true"
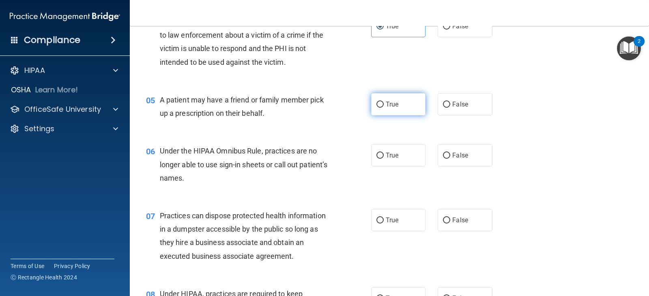
click at [379, 104] on input "True" at bounding box center [379, 105] width 7 height 6
radio input "true"
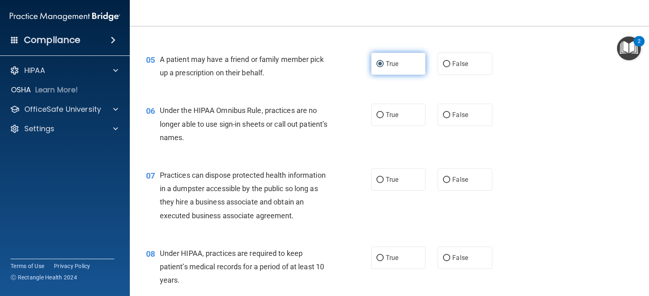
scroll to position [365, 0]
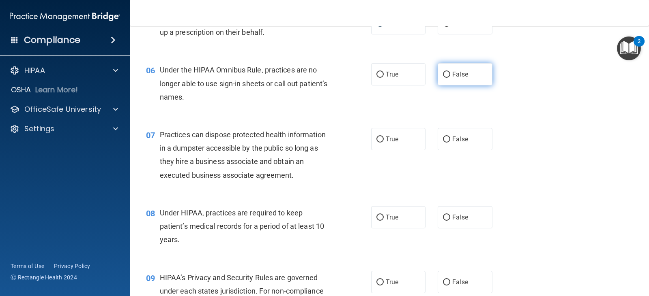
click at [444, 74] on input "False" at bounding box center [446, 75] width 7 height 6
radio input "true"
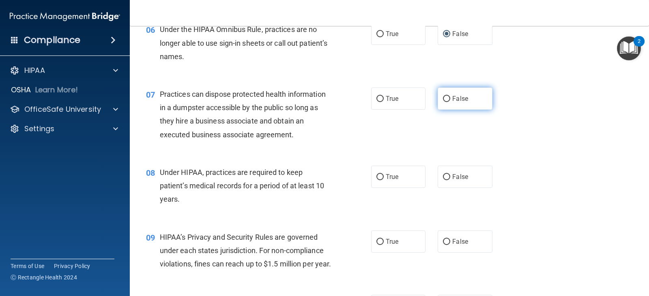
click at [444, 97] on input "False" at bounding box center [446, 99] width 7 height 6
radio input "true"
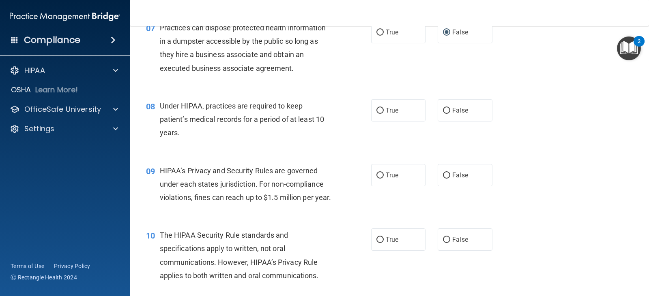
scroll to position [486, 0]
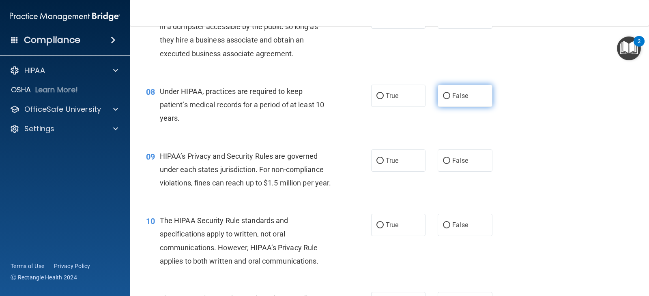
click at [445, 95] on input "False" at bounding box center [446, 96] width 7 height 6
radio input "true"
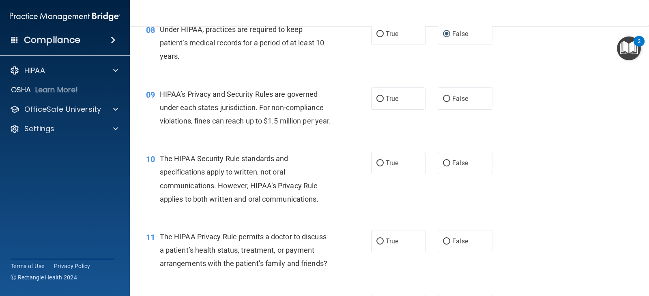
scroll to position [568, 0]
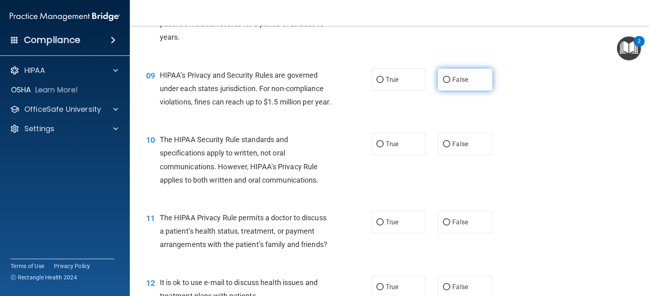
click at [445, 78] on input "False" at bounding box center [446, 80] width 7 height 6
radio input "true"
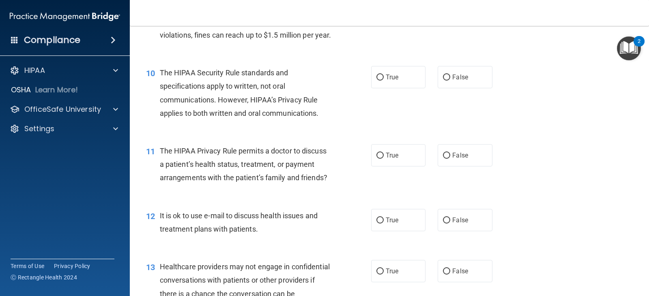
scroll to position [649, 0]
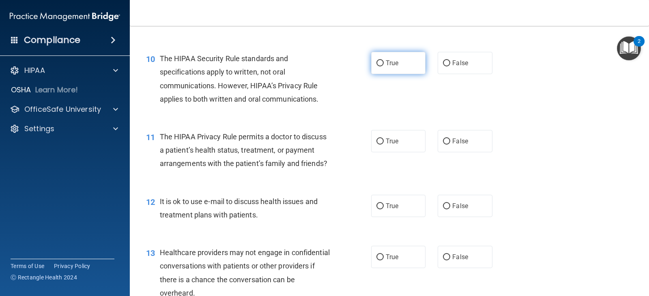
click at [380, 66] on input "True" at bounding box center [379, 63] width 7 height 6
radio input "true"
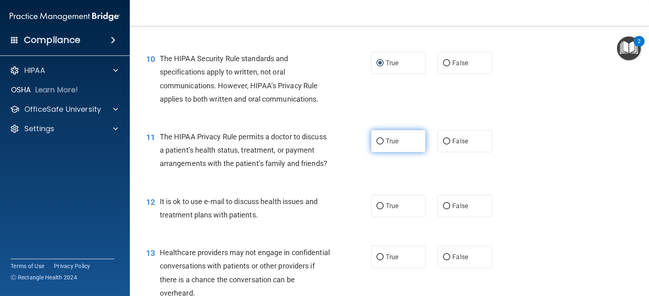
click at [378, 145] on input "True" at bounding box center [379, 142] width 7 height 6
radio input "true"
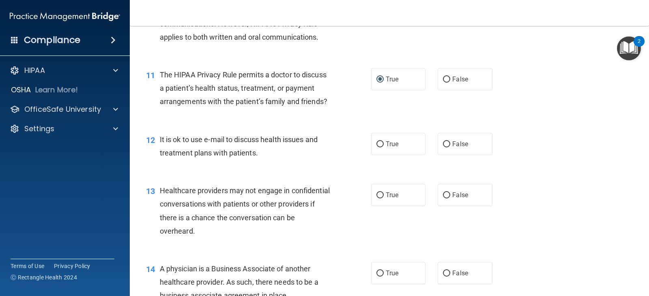
scroll to position [730, 0]
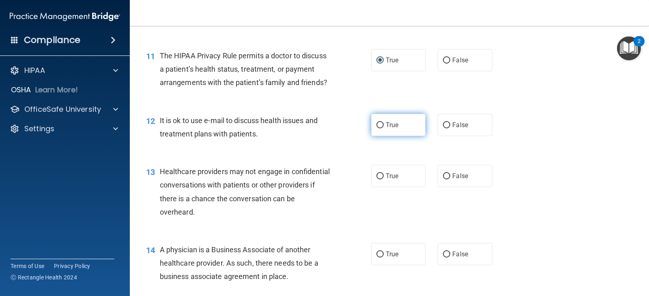
click at [378, 129] on input "True" at bounding box center [379, 125] width 7 height 6
radio input "true"
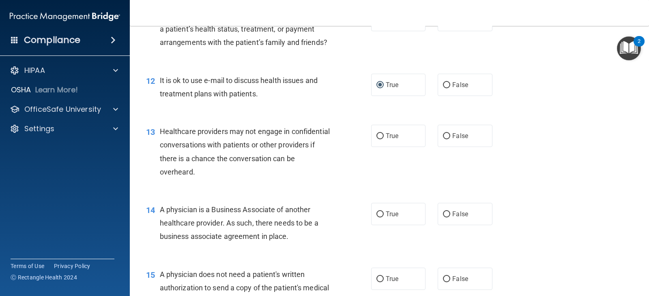
scroll to position [770, 0]
click at [443, 139] on input "False" at bounding box center [446, 136] width 7 height 6
radio input "true"
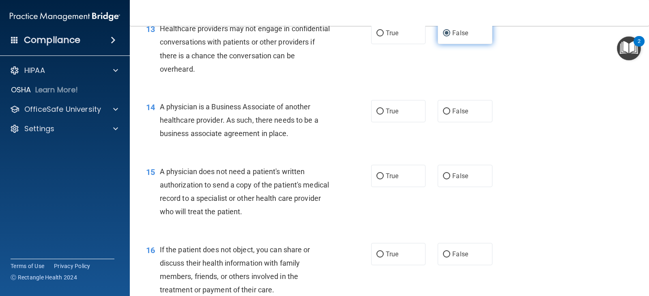
scroll to position [892, 0]
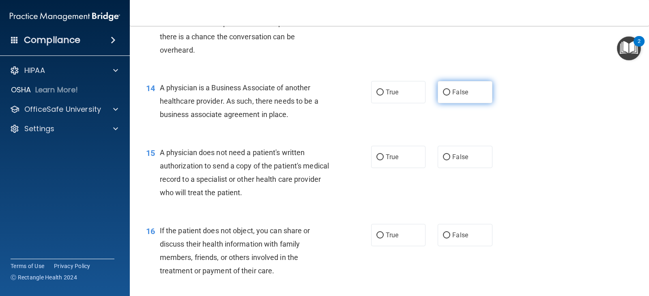
click at [446, 96] on input "False" at bounding box center [446, 93] width 7 height 6
radio input "true"
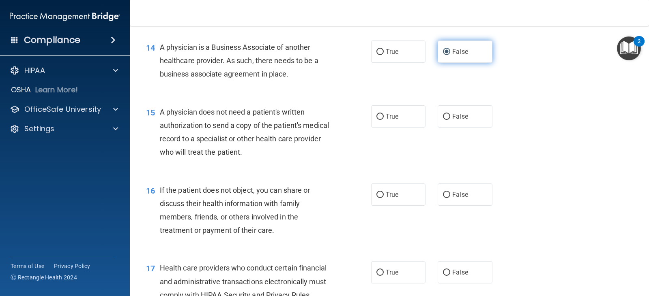
scroll to position [973, 0]
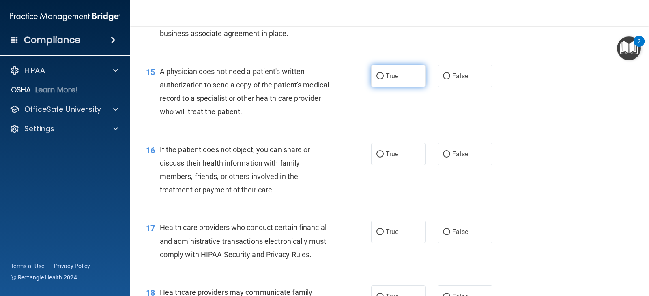
click at [377, 79] on input "True" at bounding box center [379, 76] width 7 height 6
radio input "true"
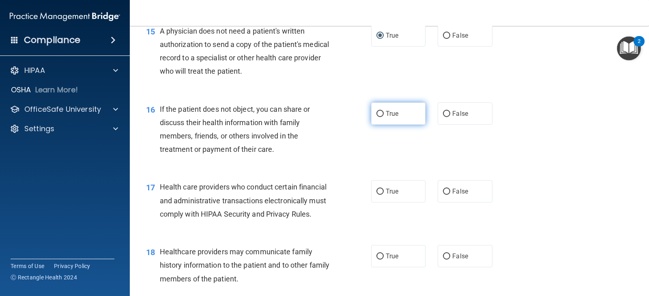
click at [382, 125] on label "True" at bounding box center [398, 114] width 54 height 22
click at [382, 117] on input "True" at bounding box center [379, 114] width 7 height 6
radio input "true"
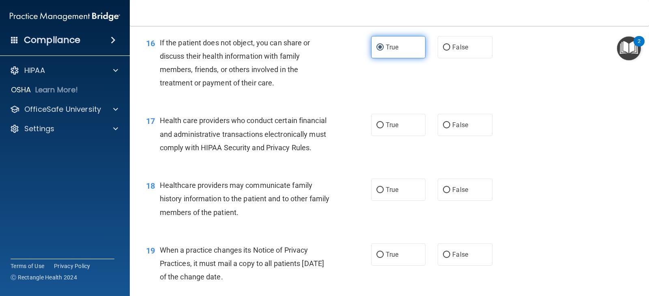
scroll to position [1095, 0]
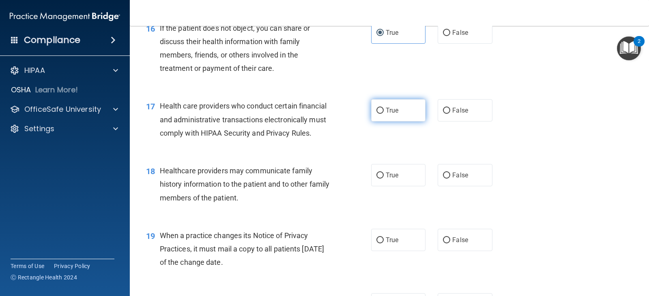
click at [377, 122] on label "True" at bounding box center [398, 110] width 54 height 22
click at [377, 114] on input "True" at bounding box center [379, 111] width 7 height 6
radio input "true"
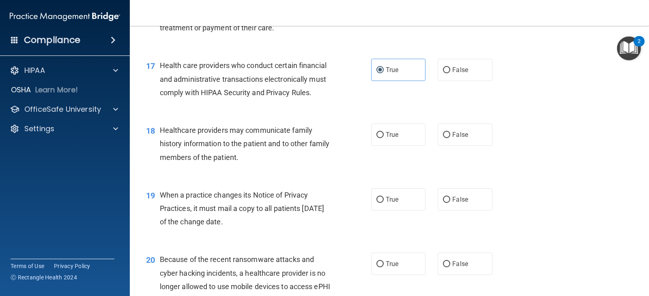
scroll to position [1176, 0]
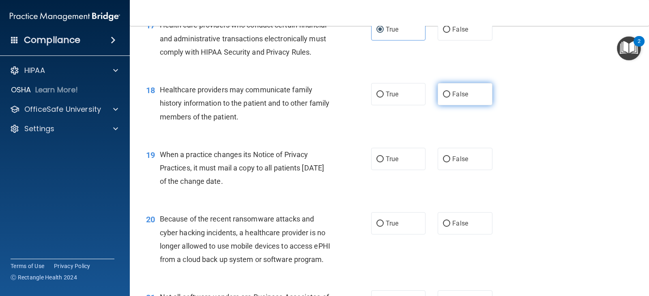
click at [443, 98] on input "False" at bounding box center [446, 95] width 7 height 6
radio input "true"
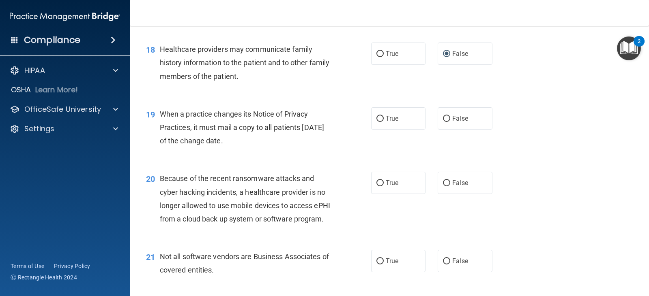
scroll to position [1257, 0]
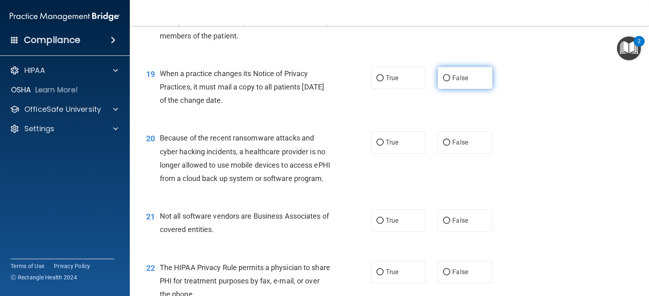
click at [443, 81] on input "False" at bounding box center [446, 78] width 7 height 6
radio input "true"
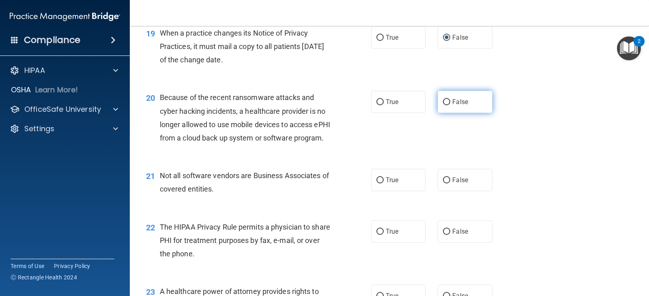
click at [445, 105] on input "False" at bounding box center [446, 102] width 7 height 6
radio input "true"
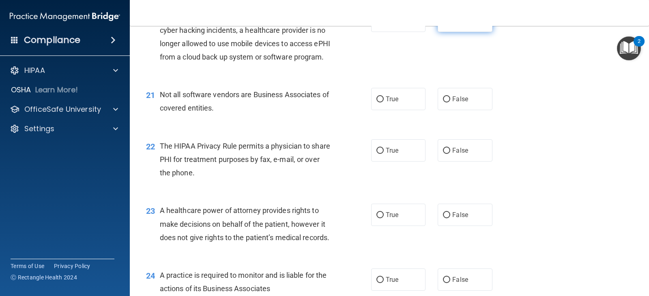
scroll to position [1419, 0]
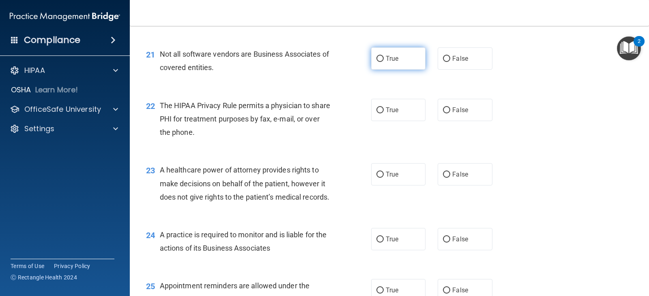
click at [382, 70] on label "True" at bounding box center [398, 58] width 54 height 22
click at [382, 62] on input "True" at bounding box center [379, 59] width 7 height 6
radio input "true"
click at [376, 114] on input "True" at bounding box center [379, 110] width 7 height 6
radio input "true"
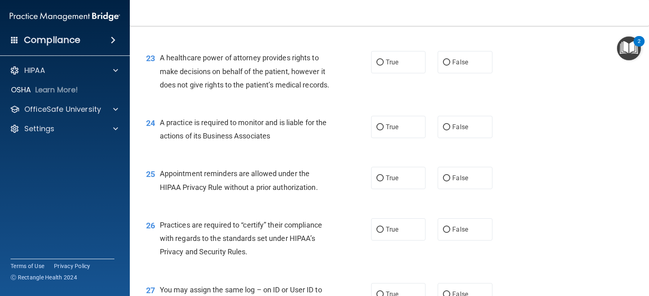
scroll to position [1541, 0]
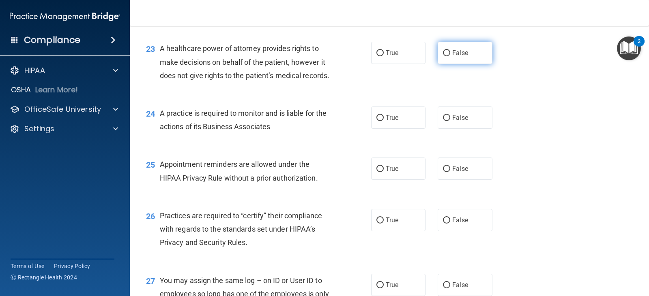
click at [439, 64] on label "False" at bounding box center [464, 53] width 54 height 22
click at [443, 56] on input "False" at bounding box center [446, 53] width 7 height 6
radio input "true"
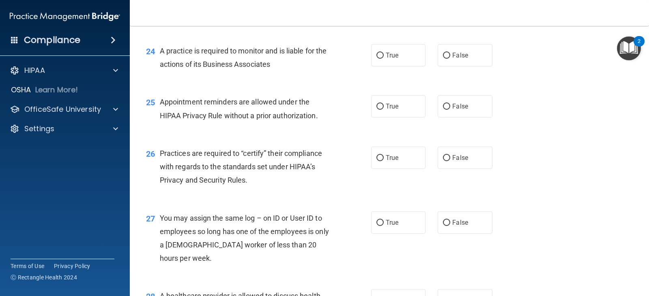
scroll to position [1622, 0]
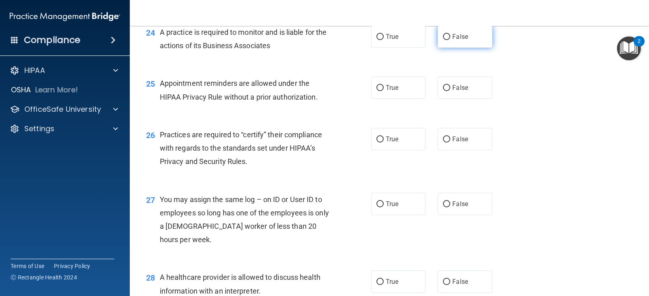
click at [447, 48] on label "False" at bounding box center [464, 37] width 54 height 22
click at [447, 40] on input "False" at bounding box center [446, 37] width 7 height 6
radio input "true"
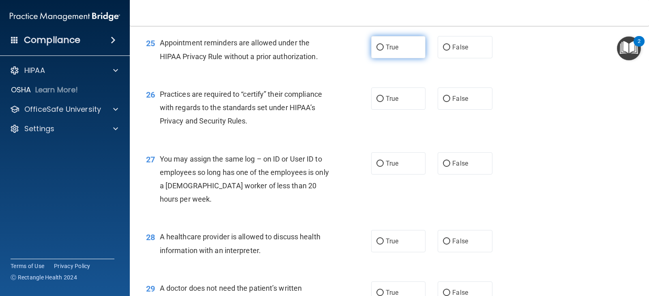
click at [386, 51] on span "True" at bounding box center [392, 47] width 13 height 8
click at [384, 51] on input "True" at bounding box center [379, 48] width 7 height 6
radio input "true"
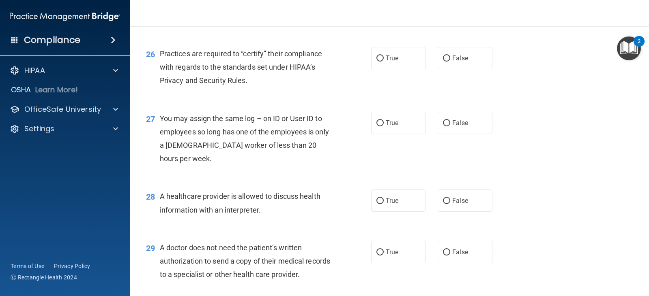
scroll to position [1743, 0]
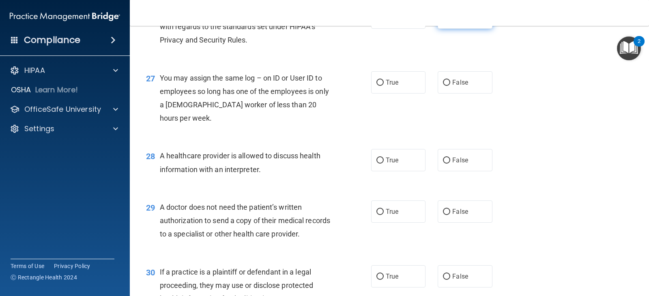
click at [452, 21] on span "False" at bounding box center [460, 18] width 16 height 8
click at [450, 21] on input "False" at bounding box center [446, 18] width 7 height 6
radio input "true"
click at [446, 86] on input "False" at bounding box center [446, 83] width 7 height 6
radio input "true"
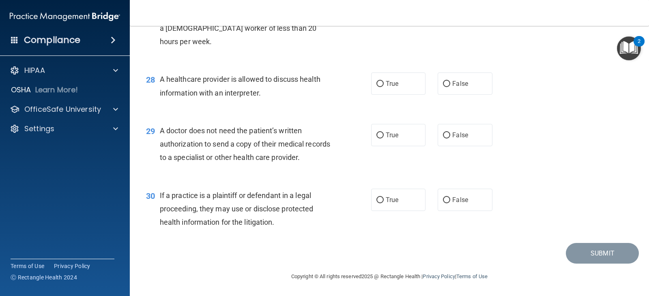
scroll to position [1860, 0]
click at [378, 82] on input "True" at bounding box center [379, 84] width 7 height 6
radio input "true"
click at [379, 140] on label "True" at bounding box center [398, 135] width 54 height 22
click at [379, 139] on input "True" at bounding box center [379, 136] width 7 height 6
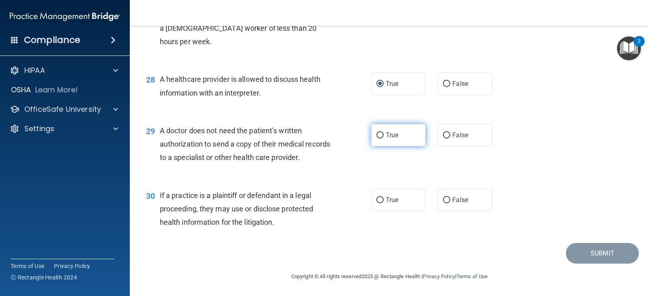
radio input "true"
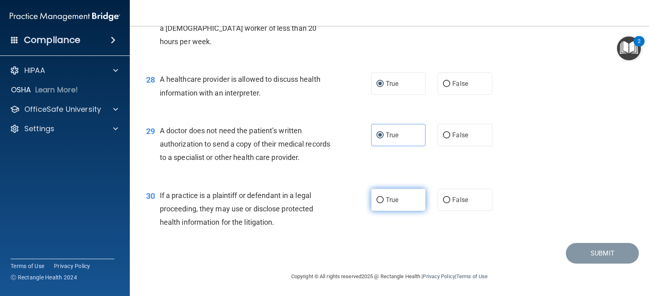
click at [386, 203] on span "True" at bounding box center [392, 200] width 13 height 8
click at [384, 203] on input "True" at bounding box center [379, 200] width 7 height 6
radio input "true"
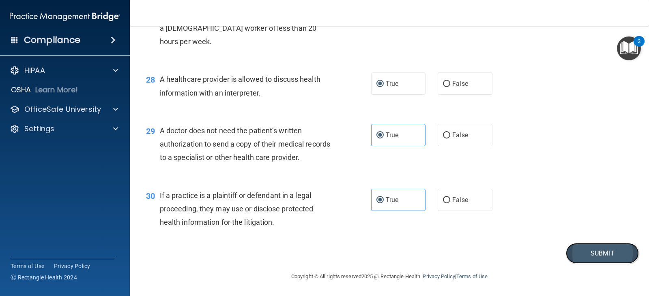
click at [596, 249] on button "Submit" at bounding box center [602, 253] width 73 height 21
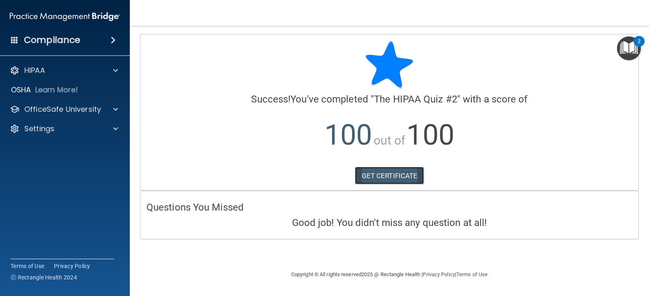
click at [364, 174] on link "GET CERTIFICATE" at bounding box center [389, 176] width 69 height 18
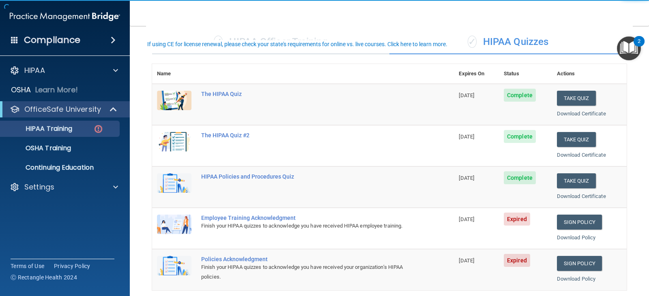
scroll to position [81, 0]
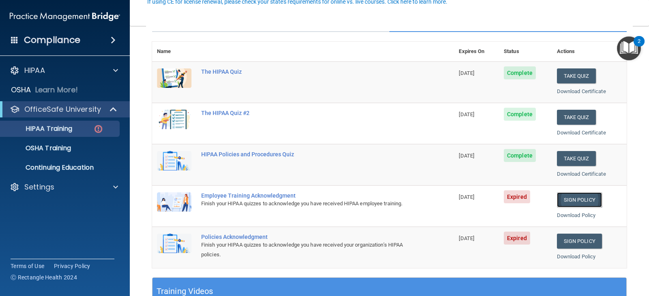
click at [572, 201] on link "Sign Policy" at bounding box center [579, 200] width 45 height 15
click at [568, 201] on link "Sign Policy" at bounding box center [579, 200] width 45 height 15
click at [559, 237] on link "Sign Policy" at bounding box center [579, 241] width 45 height 15
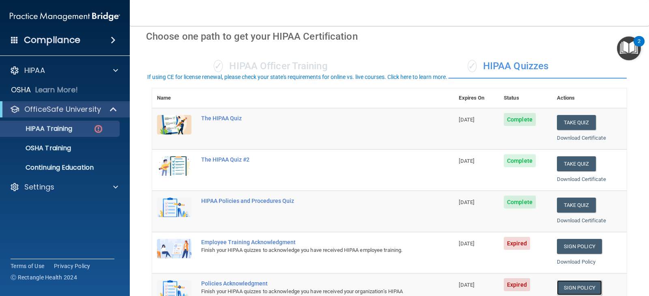
scroll to position [0, 0]
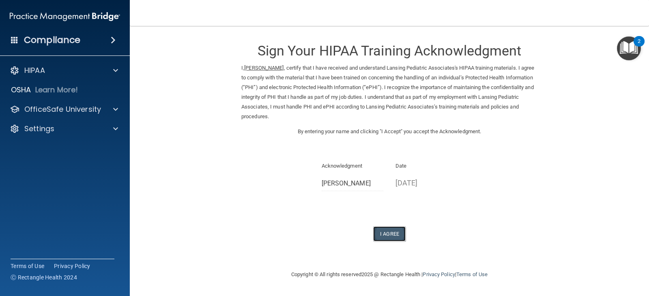
click at [392, 235] on button "I Agree" at bounding box center [389, 234] width 32 height 15
click at [388, 234] on button "I Agree" at bounding box center [389, 234] width 32 height 15
click at [66, 44] on h4 "Compliance" at bounding box center [52, 39] width 56 height 11
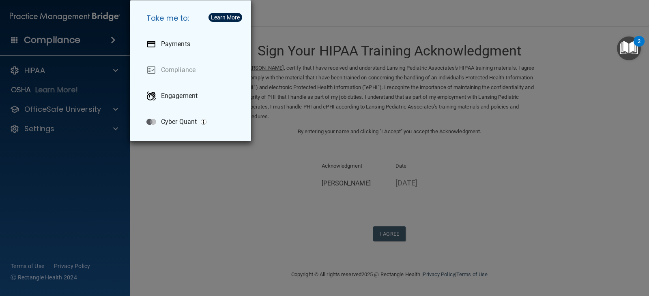
click at [66, 44] on div "Take me to: Payments Compliance Engagement Cyber Quant" at bounding box center [324, 148] width 649 height 296
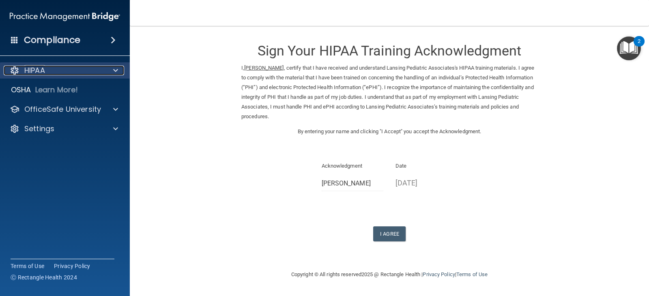
click at [120, 70] on div at bounding box center [114, 71] width 20 height 10
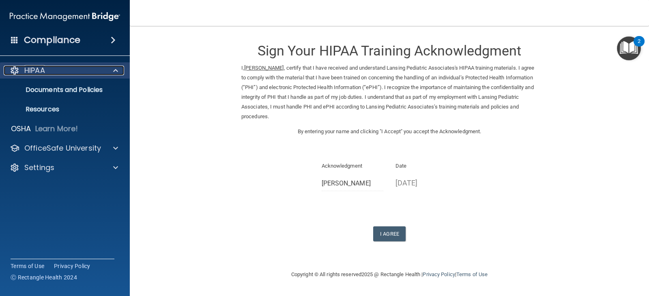
click at [120, 70] on div at bounding box center [114, 71] width 20 height 10
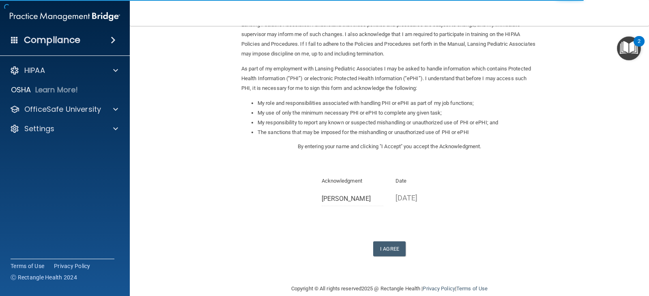
scroll to position [75, 0]
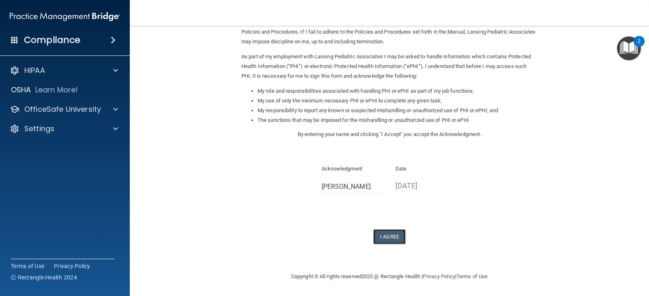
click at [385, 236] on button "I Agree" at bounding box center [389, 236] width 32 height 15
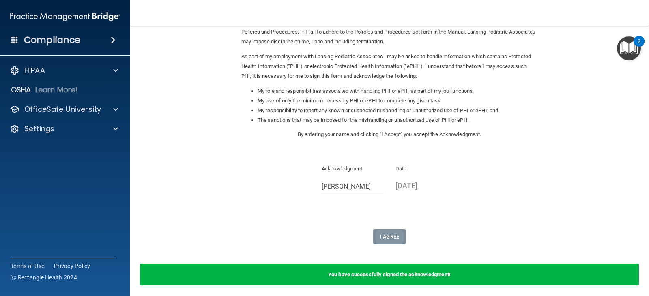
scroll to position [107, 0]
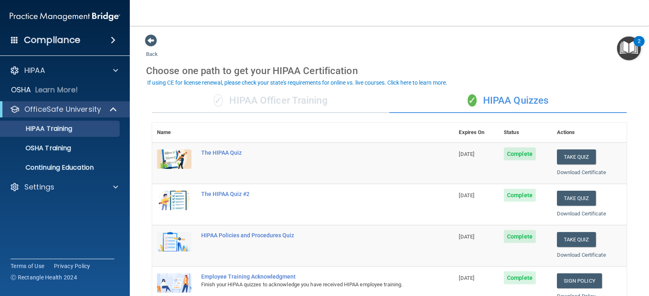
click at [51, 16] on img at bounding box center [65, 17] width 110 height 16
